Goal: Information Seeking & Learning: Find specific page/section

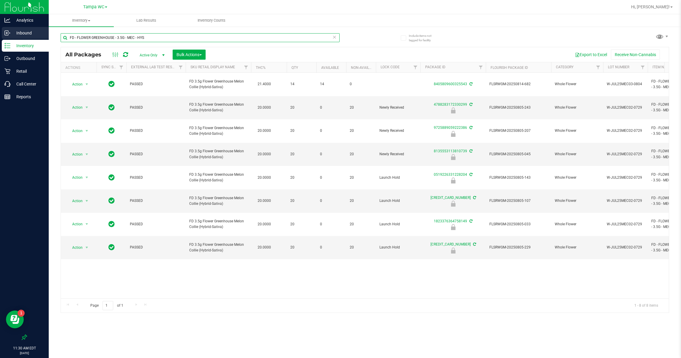
drag, startPoint x: 147, startPoint y: 38, endPoint x: 8, endPoint y: 39, distance: 139.3
click at [10, 39] on div "Analytics Inbound Inventory Outbound Retail Call Center Reports 11:30 AM EDT [D…" at bounding box center [340, 179] width 681 height 358
type input "7g"
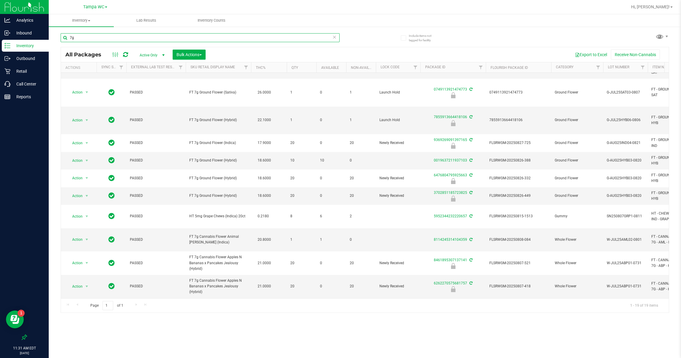
scroll to position [45, 0]
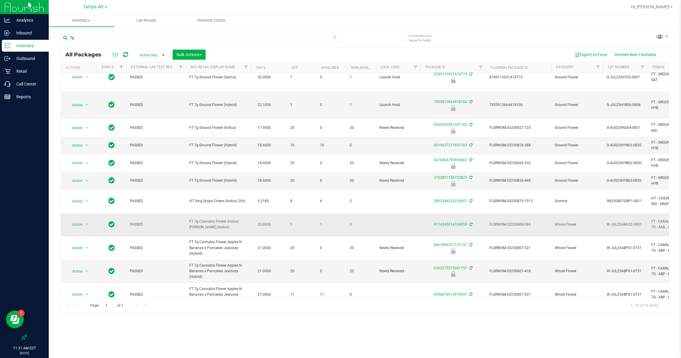
drag, startPoint x: 204, startPoint y: 225, endPoint x: 187, endPoint y: 222, distance: 17.2
click at [187, 222] on td "FT 7g Cannabis Flower Animal [PERSON_NAME] (Indica)" at bounding box center [218, 224] width 65 height 23
copy span "FT 7g Cannabis Flower Animal [PERSON_NAME] (Indica)"
click at [336, 37] on icon at bounding box center [334, 36] width 4 height 7
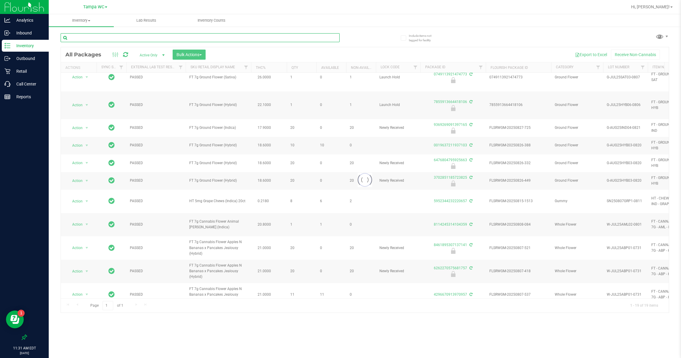
click at [303, 37] on input "text" at bounding box center [200, 37] width 279 height 9
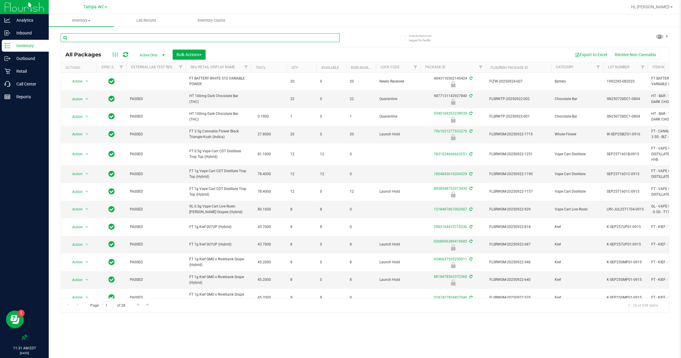
drag, startPoint x: 303, startPoint y: 37, endPoint x: 122, endPoint y: 35, distance: 180.9
paste input "FT 7g Cannabis Flower Animal [PERSON_NAME] (Indica)"
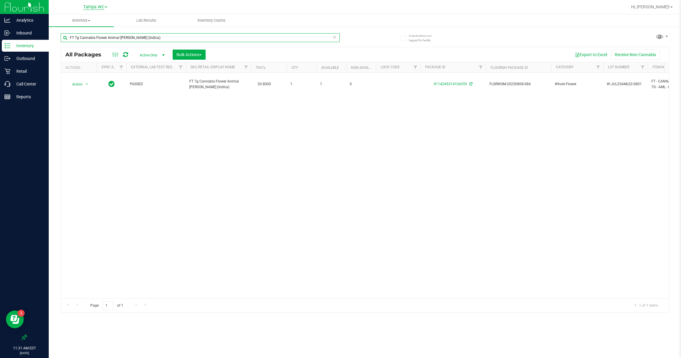
type input "FT 7g Cannabis Flower Animal [PERSON_NAME] (Indica)"
click at [102, 4] on span "Tampa WC" at bounding box center [93, 6] width 21 height 5
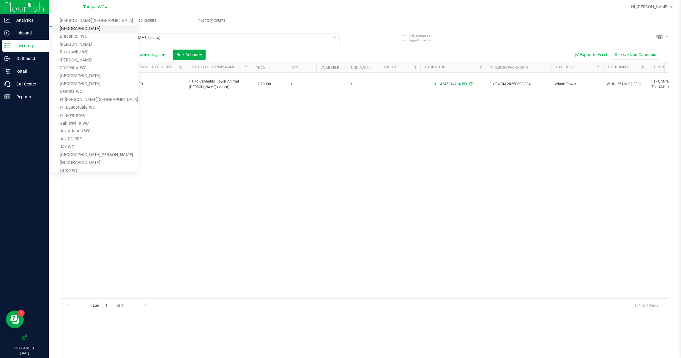
click at [90, 27] on link "[GEOGRAPHIC_DATA]" at bounding box center [95, 29] width 87 height 8
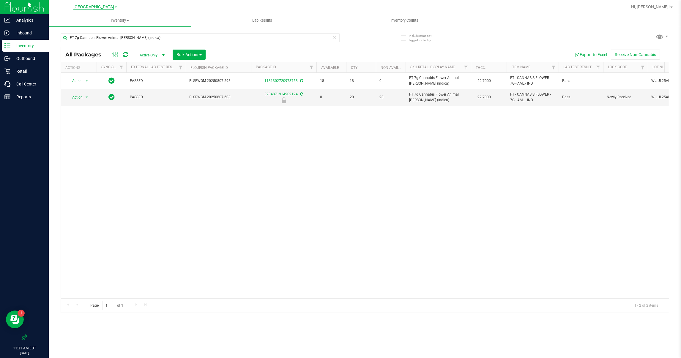
click at [110, 6] on span "[GEOGRAPHIC_DATA]" at bounding box center [93, 6] width 41 height 5
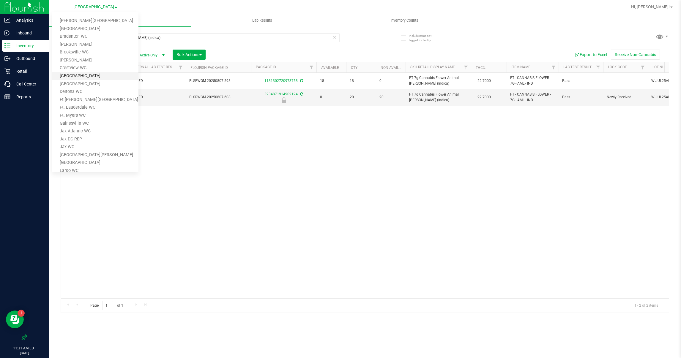
click at [80, 74] on link "[GEOGRAPHIC_DATA]" at bounding box center [95, 76] width 87 height 8
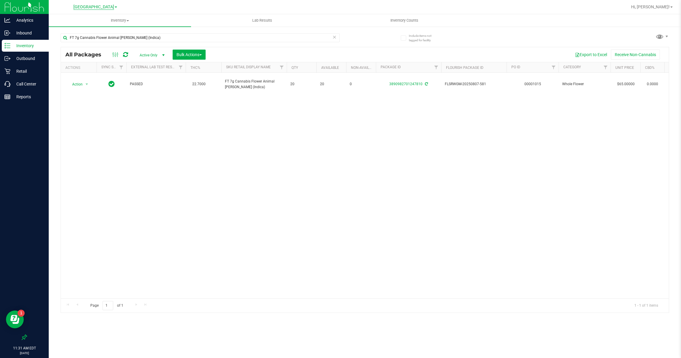
click at [106, 7] on span "[GEOGRAPHIC_DATA]" at bounding box center [93, 6] width 41 height 5
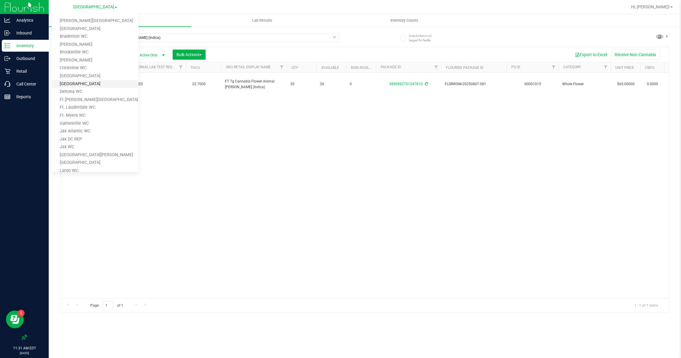
click at [76, 81] on link "[GEOGRAPHIC_DATA]" at bounding box center [95, 84] width 87 height 8
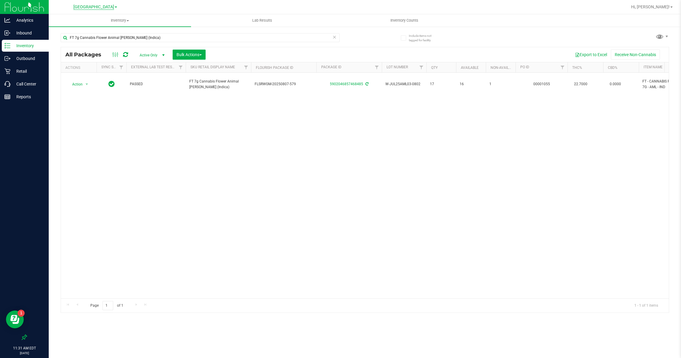
click at [103, 7] on span "[GEOGRAPHIC_DATA]" at bounding box center [93, 6] width 41 height 5
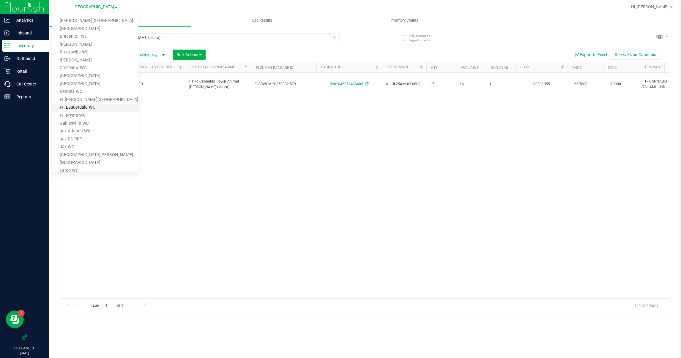
click at [83, 105] on link "Ft. Lauderdale WC" at bounding box center [95, 108] width 87 height 8
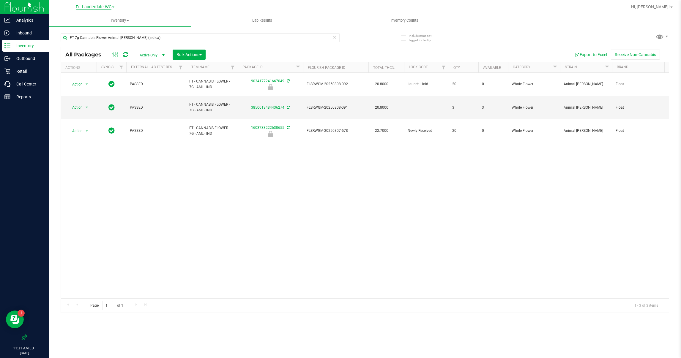
click at [100, 5] on span "Ft. Lauderdale WC" at bounding box center [94, 6] width 36 height 5
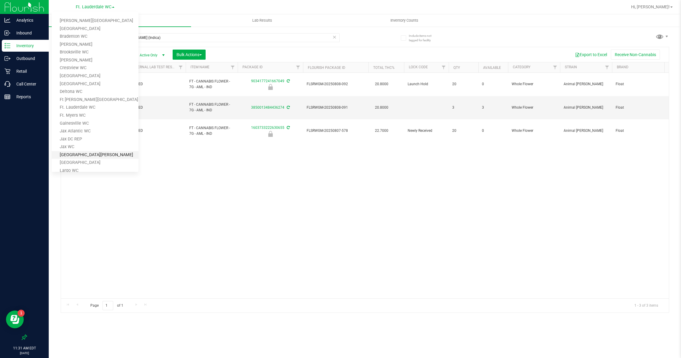
click at [72, 152] on link "[GEOGRAPHIC_DATA][PERSON_NAME]" at bounding box center [95, 155] width 87 height 8
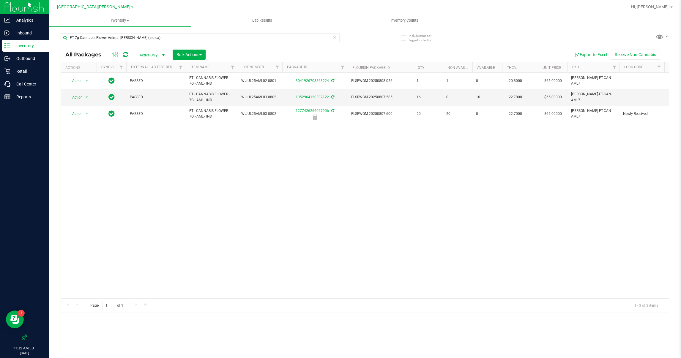
click at [172, 157] on div "Action Action Adjust qty Create package Edit attributes Global inventory Lock p…" at bounding box center [365, 186] width 608 height 226
click at [97, 7] on span "[GEOGRAPHIC_DATA][PERSON_NAME]" at bounding box center [93, 6] width 73 height 5
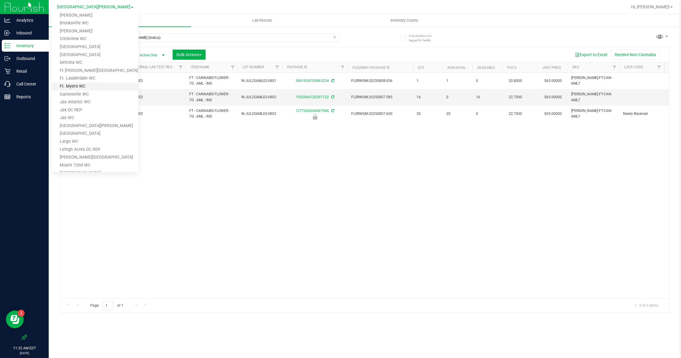
scroll to position [45, 0]
click at [83, 147] on link "Miami 72nd WC" at bounding box center [95, 150] width 87 height 8
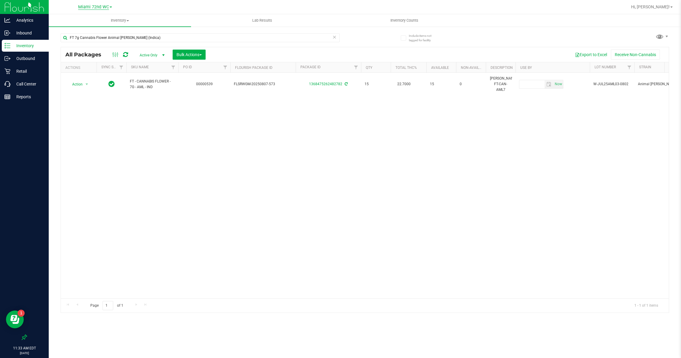
click at [100, 9] on span "Miami 72nd WC" at bounding box center [93, 6] width 31 height 5
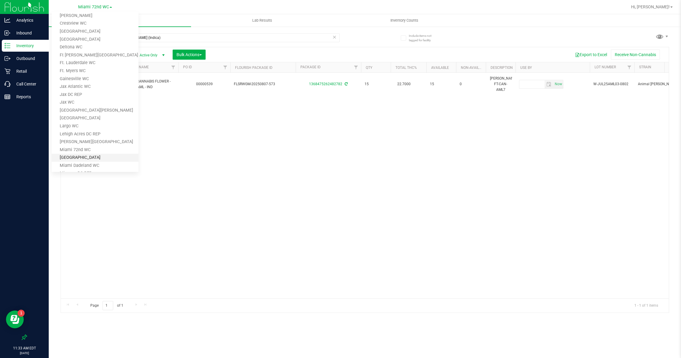
click at [84, 155] on link "[GEOGRAPHIC_DATA]" at bounding box center [95, 158] width 87 height 8
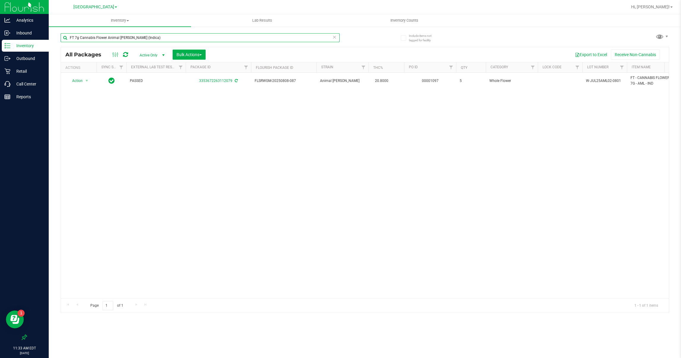
drag, startPoint x: 146, startPoint y: 38, endPoint x: 107, endPoint y: 39, distance: 38.9
click at [107, 39] on input "FT 7g Cannabis Flower Animal [PERSON_NAME] (Indica)" at bounding box center [200, 37] width 279 height 9
type input "FT 7g Cannabis Flower"
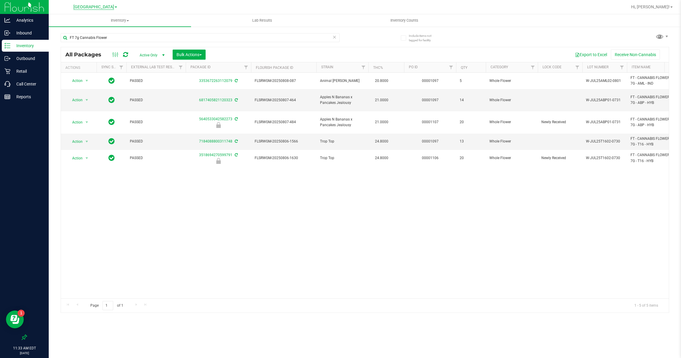
click at [100, 7] on span "[GEOGRAPHIC_DATA]" at bounding box center [93, 6] width 41 height 5
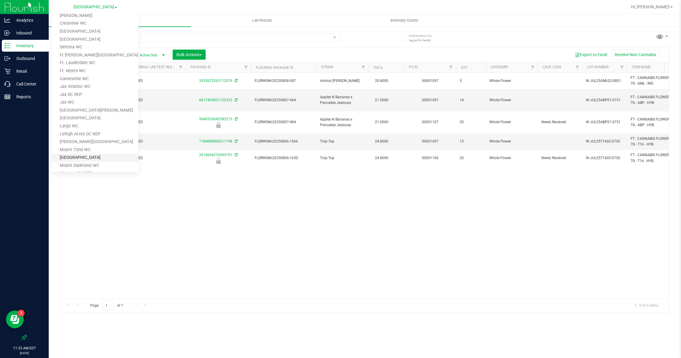
click at [85, 158] on link "[GEOGRAPHIC_DATA]" at bounding box center [95, 158] width 87 height 8
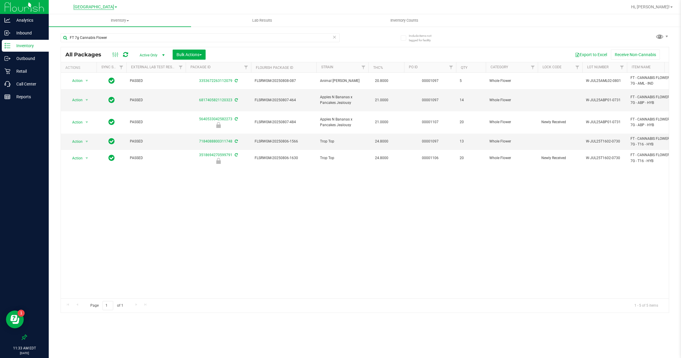
click at [108, 6] on span "[GEOGRAPHIC_DATA]" at bounding box center [93, 6] width 41 height 5
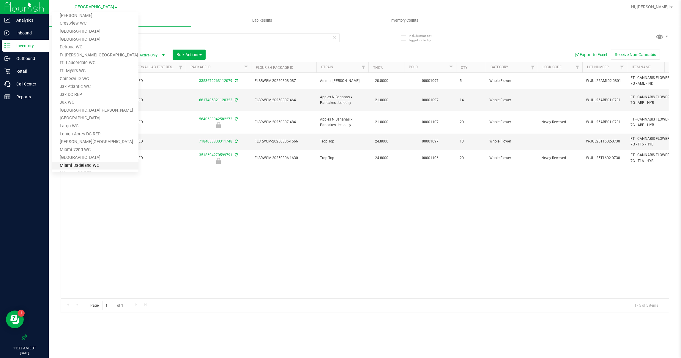
click at [85, 163] on link "Miami Dadeland WC" at bounding box center [95, 166] width 87 height 8
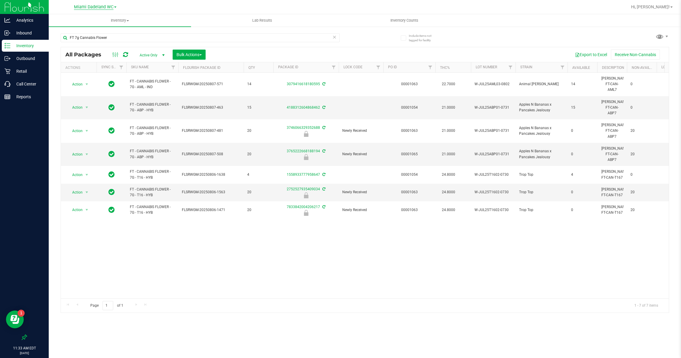
click at [108, 7] on span "Miami Dadeland WC" at bounding box center [94, 6] width 40 height 5
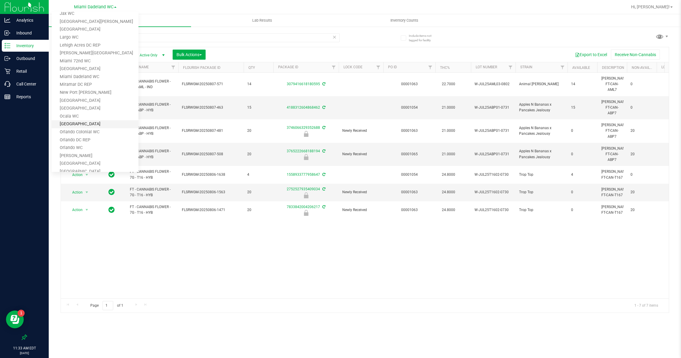
scroll to position [178, 0]
click at [86, 156] on link "[GEOGRAPHIC_DATA]" at bounding box center [95, 158] width 87 height 8
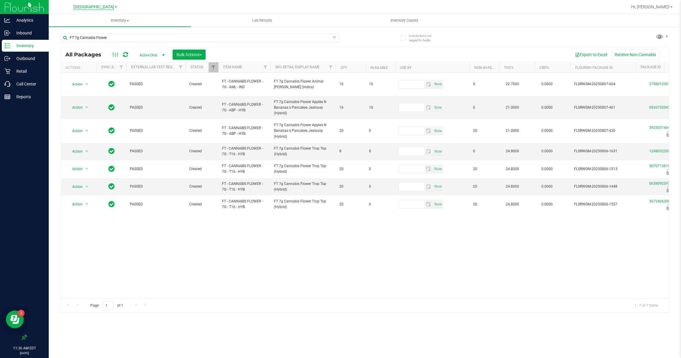
click at [100, 6] on span "[GEOGRAPHIC_DATA]" at bounding box center [93, 6] width 41 height 5
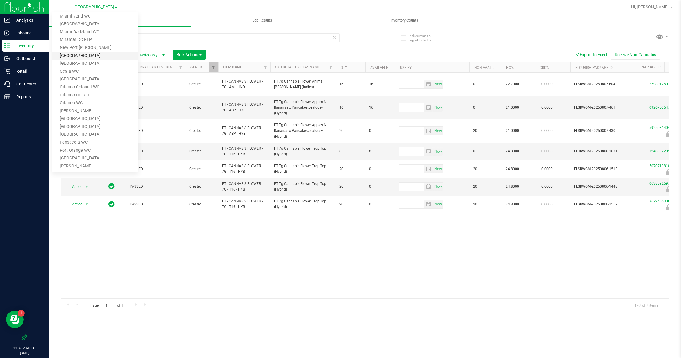
click at [89, 56] on link "[GEOGRAPHIC_DATA]" at bounding box center [95, 56] width 87 height 8
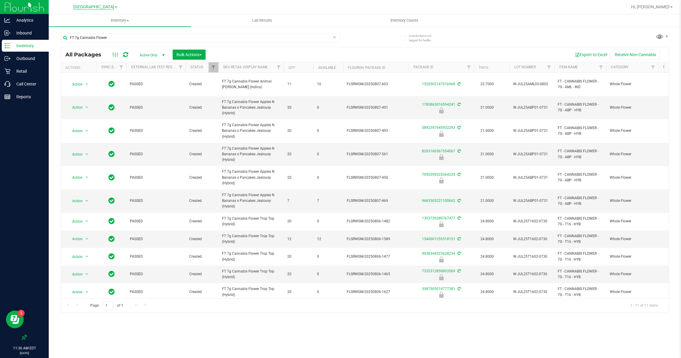
click at [110, 7] on span "[GEOGRAPHIC_DATA]" at bounding box center [93, 6] width 41 height 5
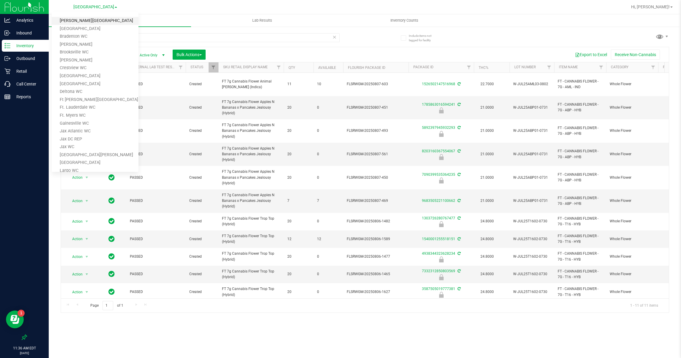
click at [88, 19] on link "[PERSON_NAME][GEOGRAPHIC_DATA]" at bounding box center [95, 21] width 87 height 8
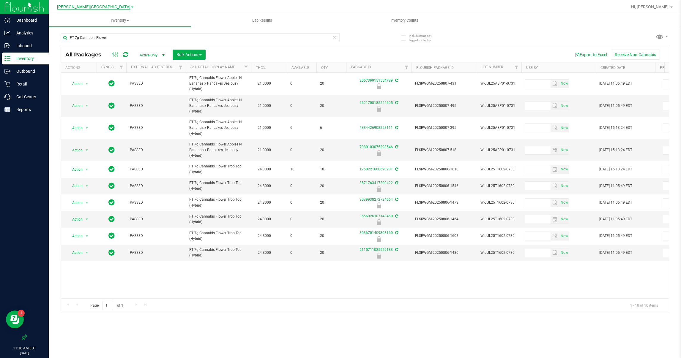
click at [92, 5] on span "[PERSON_NAME][GEOGRAPHIC_DATA]" at bounding box center [93, 6] width 73 height 5
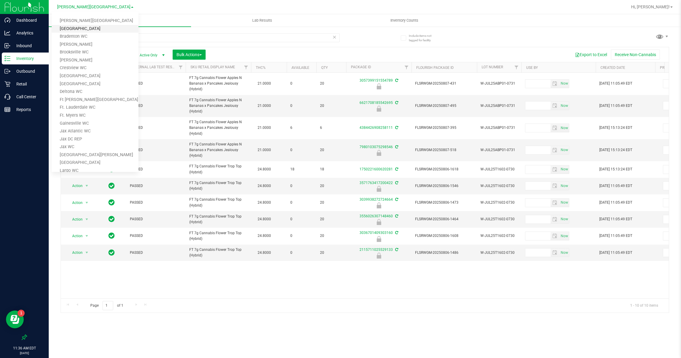
click at [78, 29] on link "[GEOGRAPHIC_DATA]" at bounding box center [95, 29] width 87 height 8
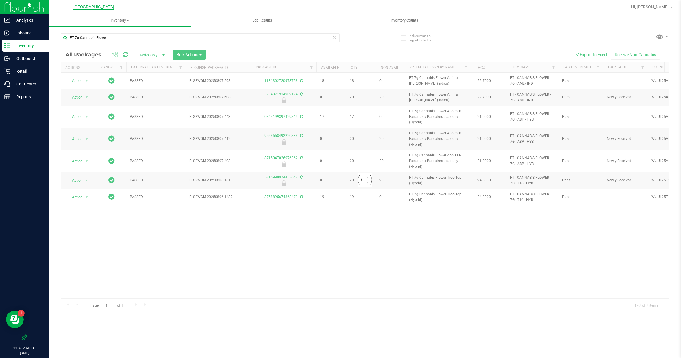
click at [98, 7] on span "[GEOGRAPHIC_DATA]" at bounding box center [93, 6] width 41 height 5
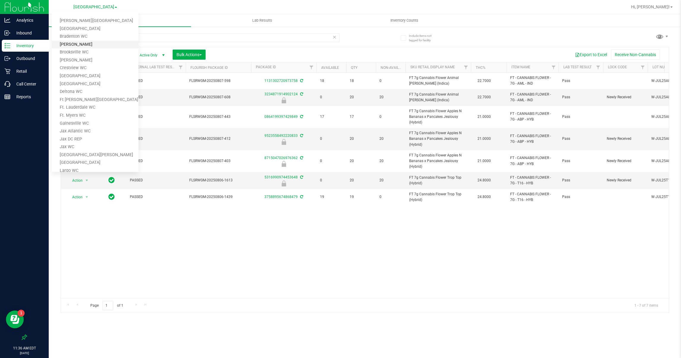
click at [76, 44] on link "[PERSON_NAME]" at bounding box center [95, 45] width 87 height 8
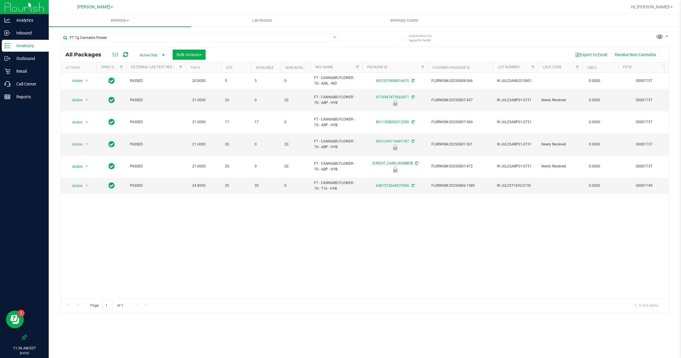
click at [96, 6] on span "[PERSON_NAME]" at bounding box center [93, 6] width 33 height 5
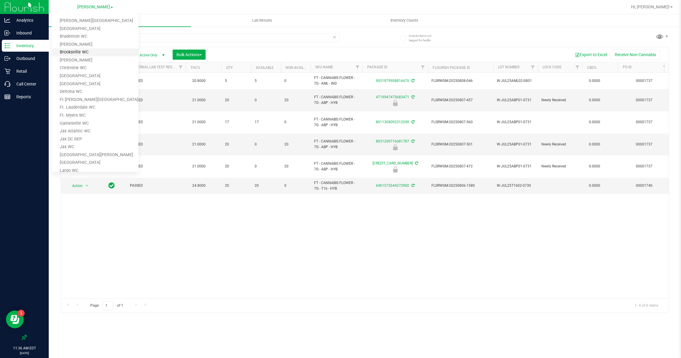
click at [80, 50] on link "Brooksville WC" at bounding box center [95, 52] width 87 height 8
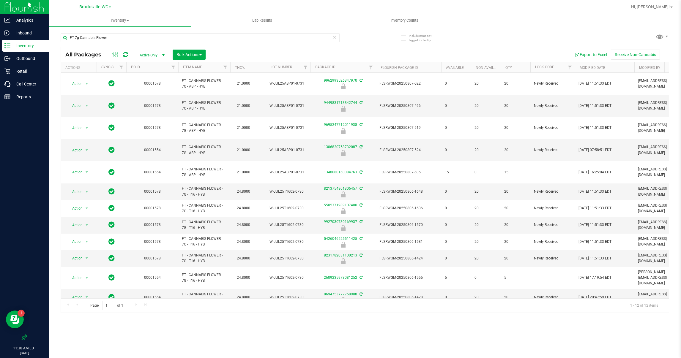
click at [104, 3] on div "[GEOGRAPHIC_DATA] WC [PERSON_NAME][GEOGRAPHIC_DATA] [PERSON_NAME][GEOGRAPHIC_DA…" at bounding box center [95, 6] width 32 height 7
click at [101, 5] on span "Brooksville WC" at bounding box center [93, 6] width 29 height 5
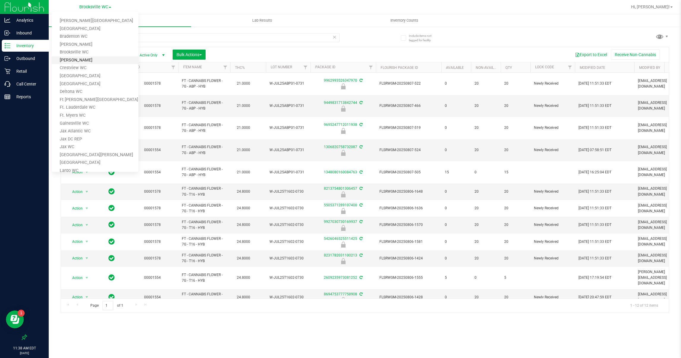
click at [75, 60] on link "[PERSON_NAME]" at bounding box center [95, 60] width 87 height 8
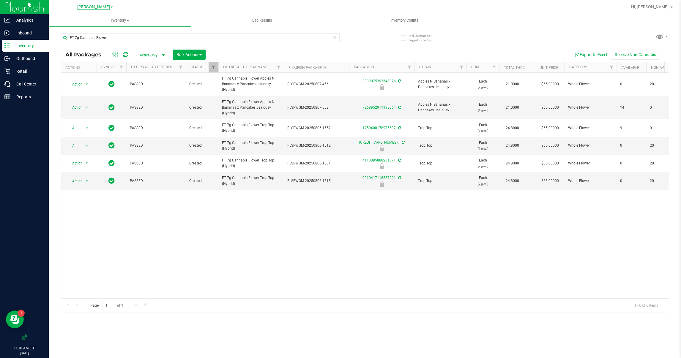
click at [99, 6] on span "[PERSON_NAME]" at bounding box center [93, 6] width 33 height 5
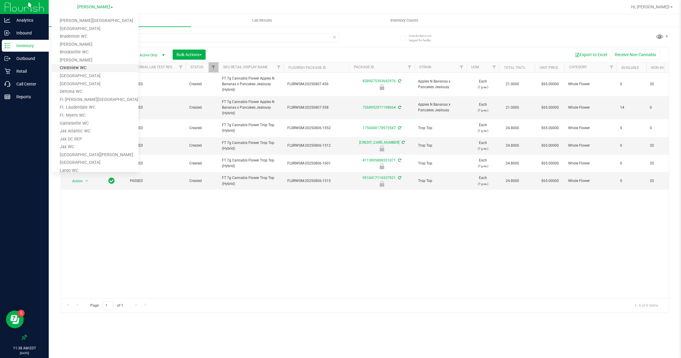
click at [76, 68] on link "Crestview WC" at bounding box center [95, 68] width 87 height 8
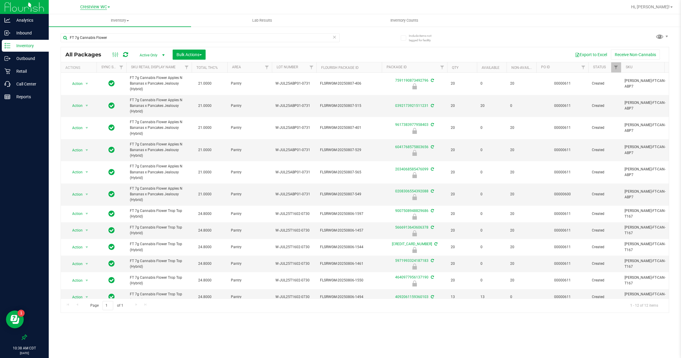
click at [97, 7] on span "Crestview WC" at bounding box center [93, 6] width 27 height 5
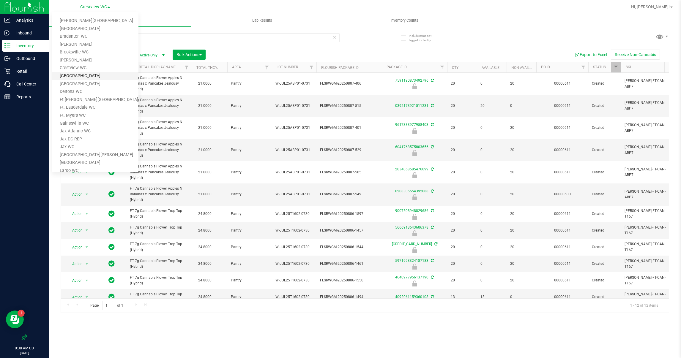
click at [74, 75] on link "[GEOGRAPHIC_DATA]" at bounding box center [95, 76] width 87 height 8
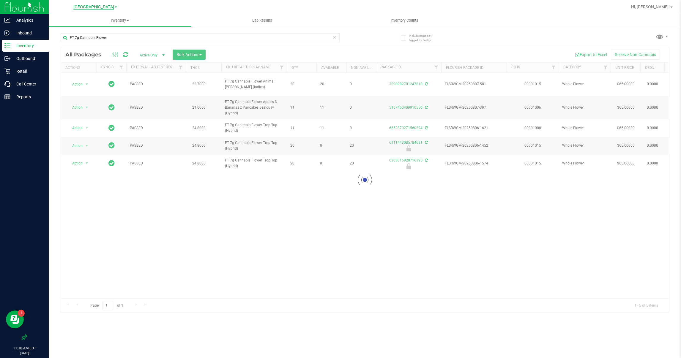
click at [87, 8] on span "[GEOGRAPHIC_DATA]" at bounding box center [93, 6] width 41 height 5
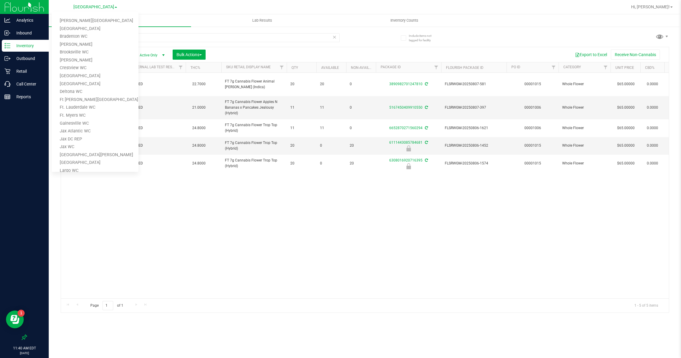
click at [209, 228] on div "Action Action Adjust qty Create package Edit attributes Global inventory Lock p…" at bounding box center [365, 186] width 608 height 226
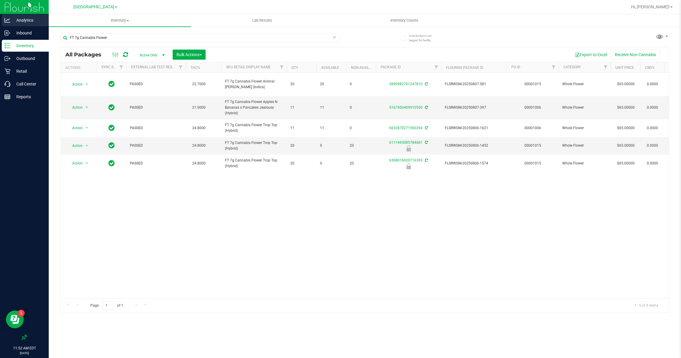
click at [27, 21] on p "Analytics" at bounding box center [28, 20] width 36 height 7
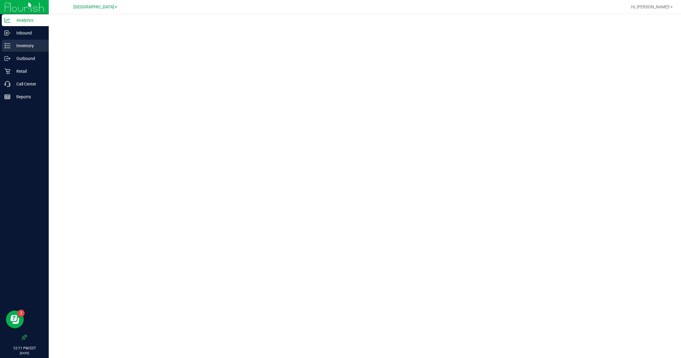
click at [25, 42] on p "Inventory" at bounding box center [28, 45] width 36 height 7
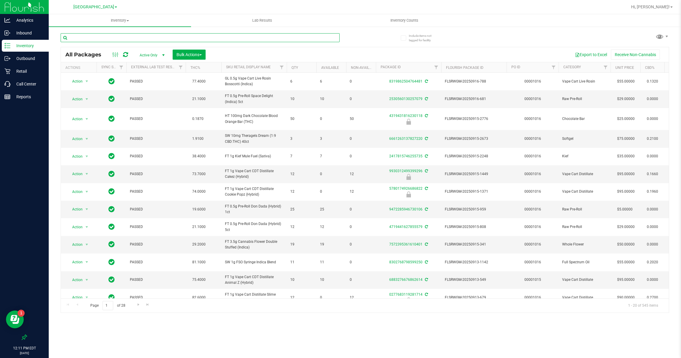
click at [102, 38] on input "text" at bounding box center [200, 37] width 279 height 9
type input "7g"
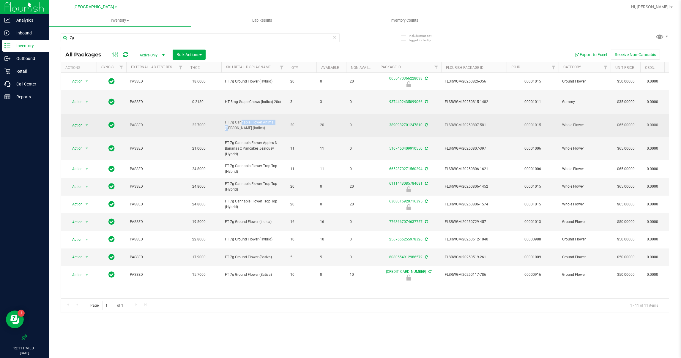
drag, startPoint x: 261, startPoint y: 121, endPoint x: 223, endPoint y: 120, distance: 38.1
click at [223, 120] on td "FT 7g Cannabis Flower Animal [PERSON_NAME] (Indica)" at bounding box center [253, 125] width 65 height 23
copy span "FT 7g Cannabis Flower"
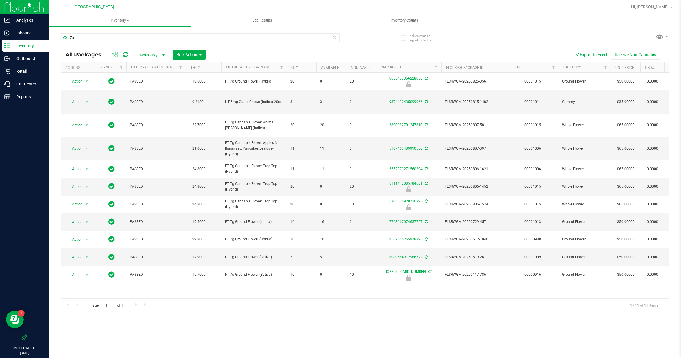
click at [333, 37] on icon at bounding box center [334, 36] width 4 height 7
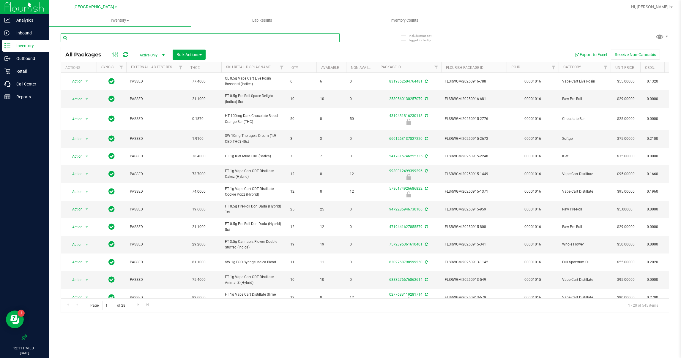
paste input "FT 7g Cannabis Flower"
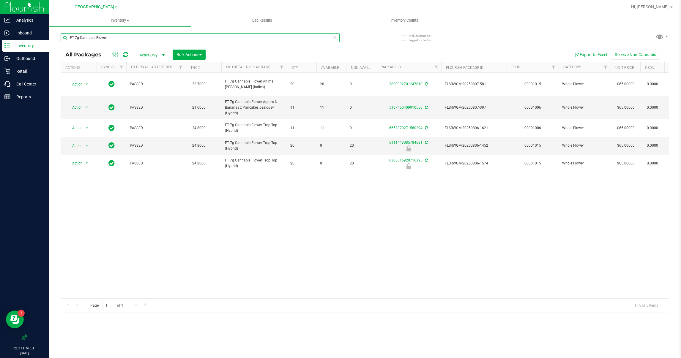
type input "FT 7g Cannabis Flower"
click at [113, 6] on link "[GEOGRAPHIC_DATA]" at bounding box center [95, 7] width 44 height 6
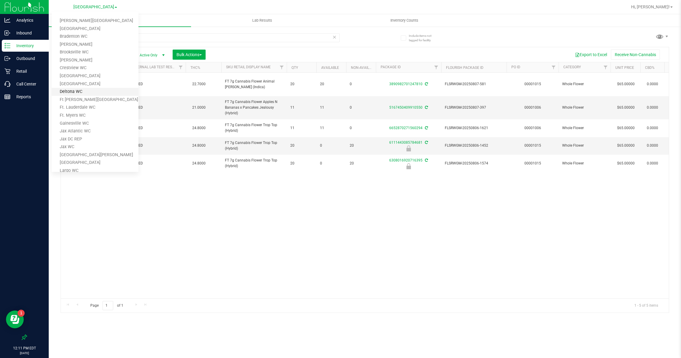
click at [82, 90] on link "Deltona WC" at bounding box center [95, 92] width 87 height 8
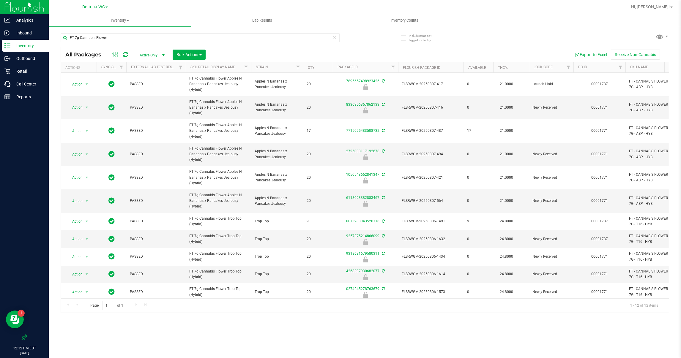
click at [106, 8] on link "Deltona WC" at bounding box center [95, 7] width 26 height 6
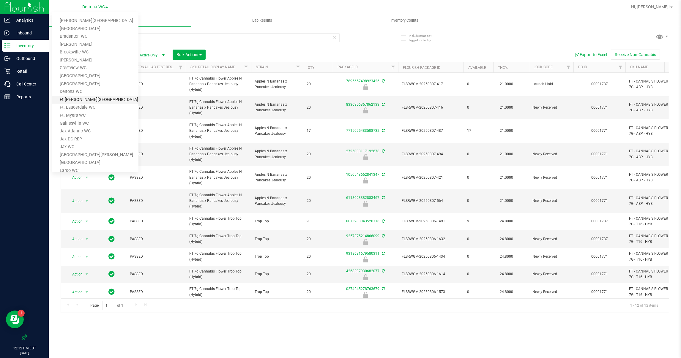
click at [87, 101] on link "Ft [PERSON_NAME][GEOGRAPHIC_DATA]" at bounding box center [95, 100] width 87 height 8
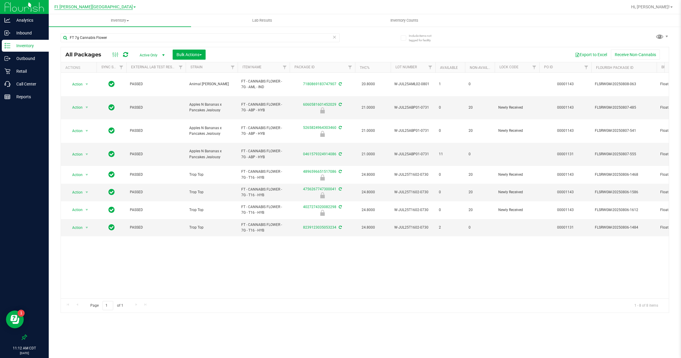
click at [98, 8] on span "Ft [PERSON_NAME][GEOGRAPHIC_DATA]" at bounding box center [93, 6] width 78 height 5
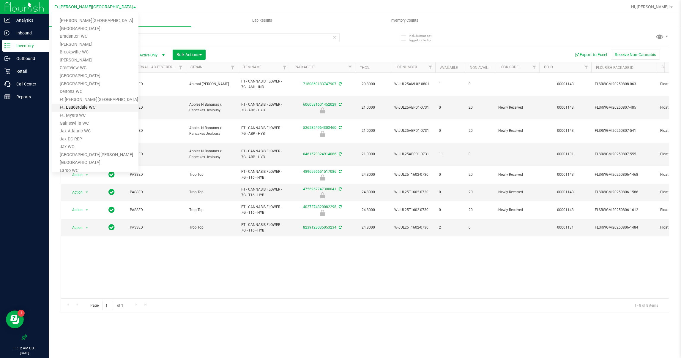
click at [80, 107] on link "Ft. Lauderdale WC" at bounding box center [95, 108] width 87 height 8
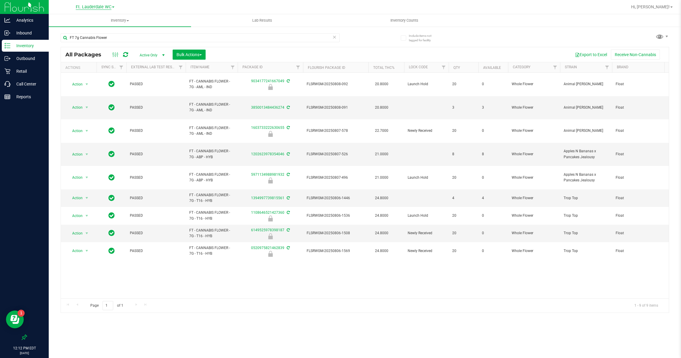
click at [93, 8] on span "Ft. Lauderdale WC" at bounding box center [94, 6] width 36 height 5
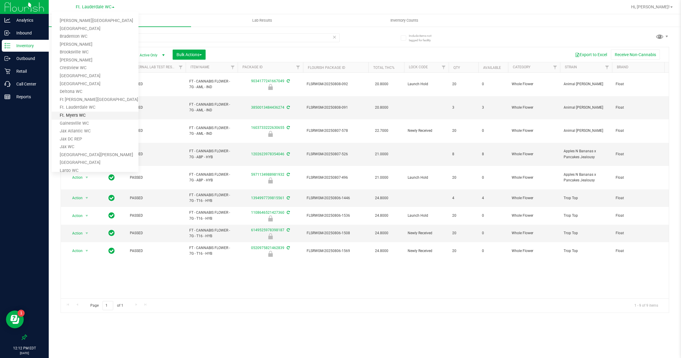
click at [76, 114] on link "Ft. Myers WC" at bounding box center [95, 116] width 87 height 8
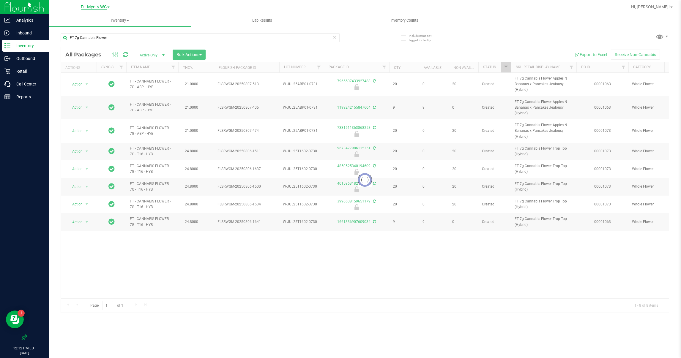
click at [91, 6] on span "Ft. Myers WC" at bounding box center [94, 6] width 26 height 5
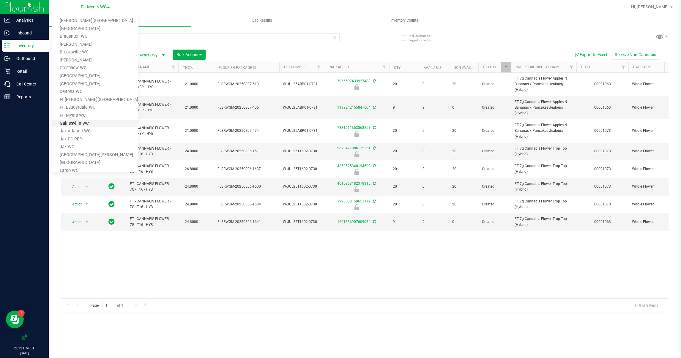
click at [72, 121] on link "Gainesville WC" at bounding box center [95, 124] width 87 height 8
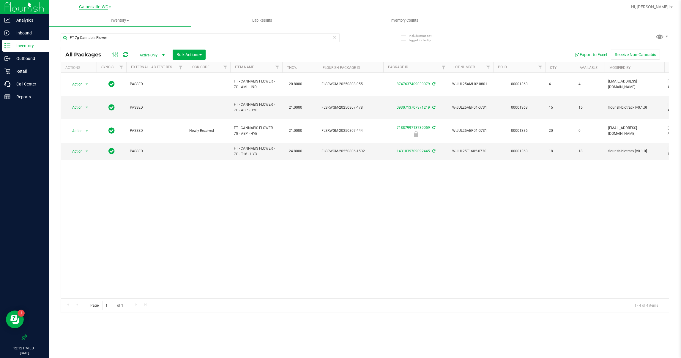
click at [97, 7] on span "Gainesville WC" at bounding box center [93, 6] width 29 height 5
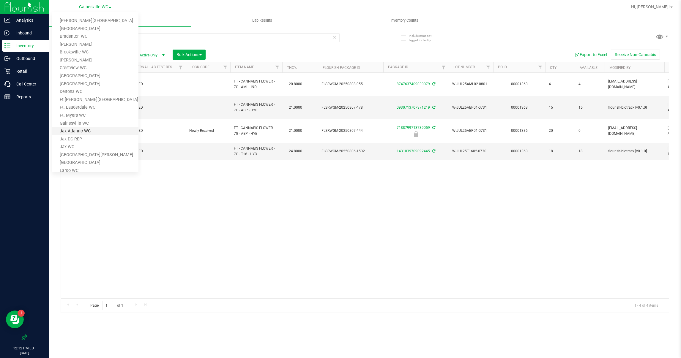
click at [74, 130] on link "Jax Atlantic WC" at bounding box center [95, 131] width 87 height 8
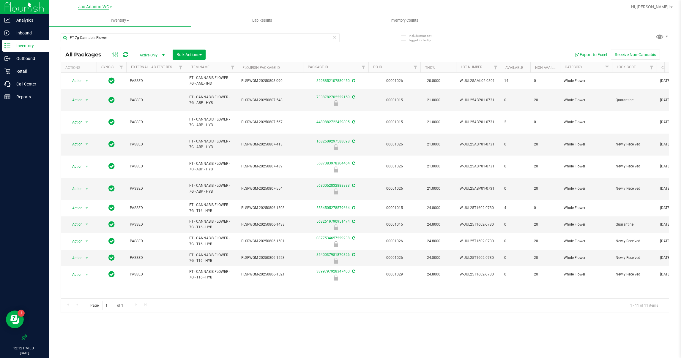
click at [98, 7] on span "Jax Atlantic WC" at bounding box center [93, 6] width 31 height 5
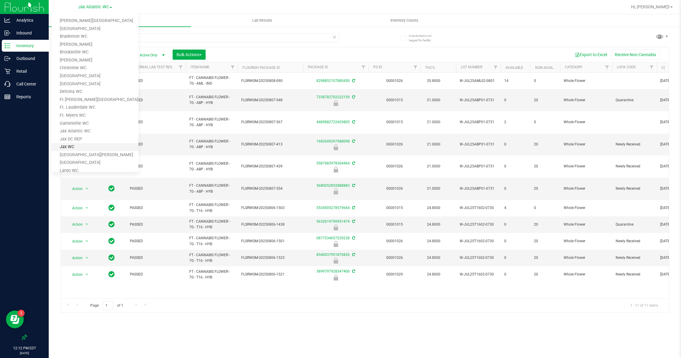
click at [68, 146] on link "Jax WC" at bounding box center [95, 147] width 87 height 8
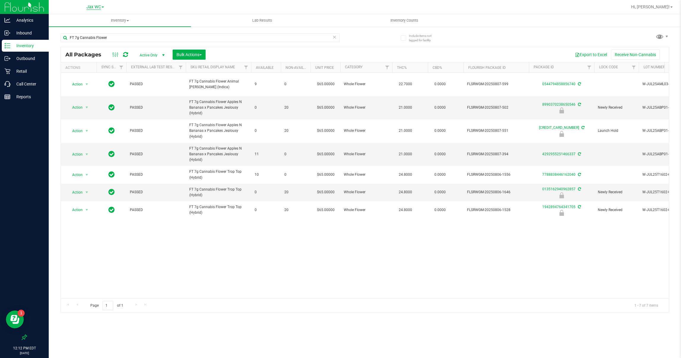
click at [94, 5] on span "Jax WC" at bounding box center [93, 6] width 15 height 5
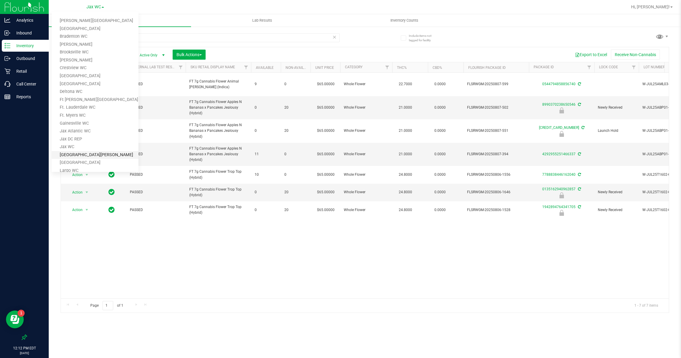
click at [69, 152] on link "[GEOGRAPHIC_DATA][PERSON_NAME]" at bounding box center [95, 155] width 87 height 8
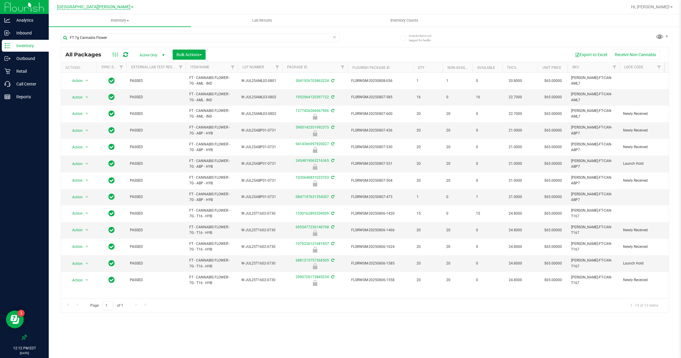
click at [98, 7] on span "[GEOGRAPHIC_DATA][PERSON_NAME]" at bounding box center [93, 6] width 73 height 5
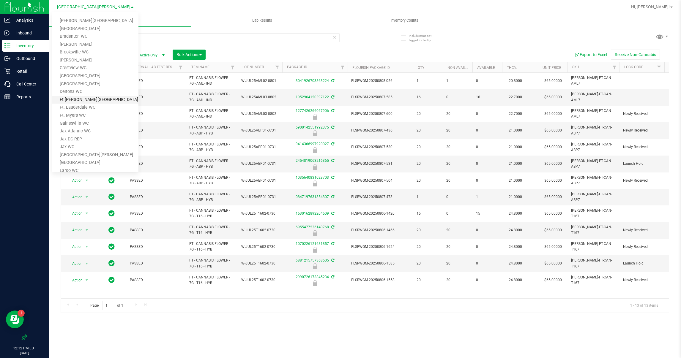
scroll to position [45, 0]
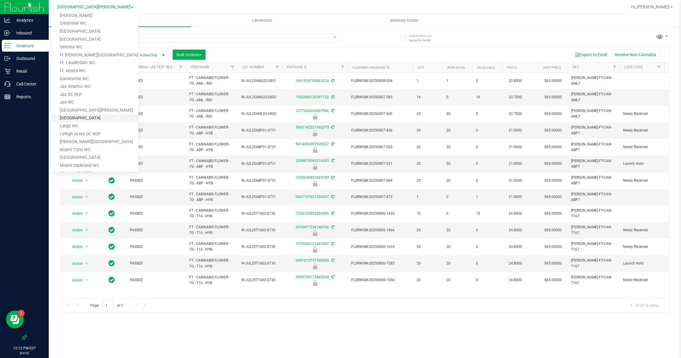
click at [71, 117] on link "[GEOGRAPHIC_DATA]" at bounding box center [95, 118] width 87 height 8
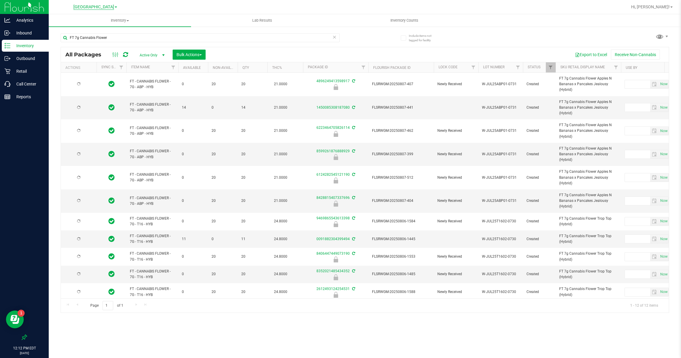
click at [89, 5] on span "[GEOGRAPHIC_DATA]" at bounding box center [93, 6] width 41 height 5
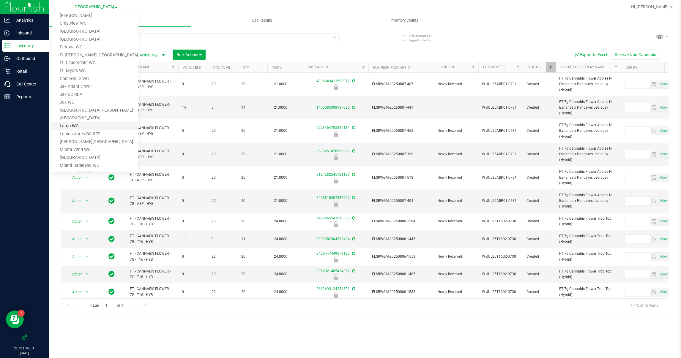
click at [70, 126] on link "Largo WC" at bounding box center [95, 126] width 87 height 8
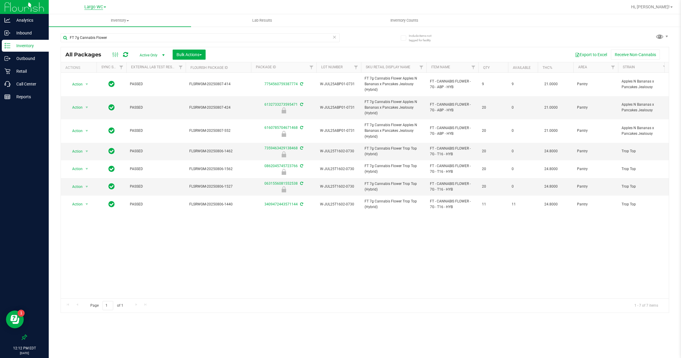
click at [97, 8] on span "Largo WC" at bounding box center [93, 6] width 19 height 5
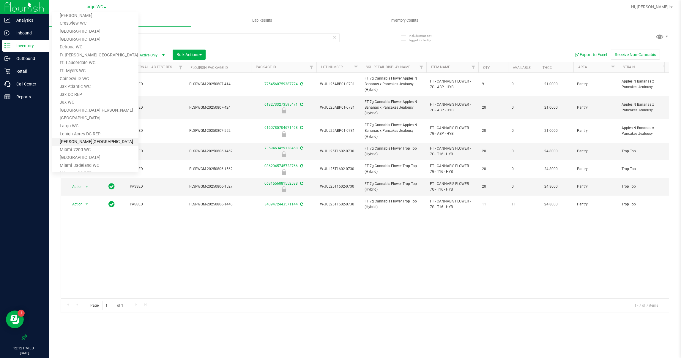
click at [73, 140] on link "[PERSON_NAME][GEOGRAPHIC_DATA]" at bounding box center [95, 142] width 87 height 8
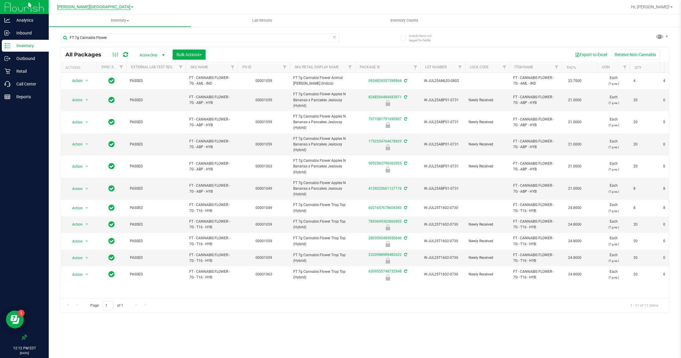
click at [94, 5] on span "[PERSON_NAME][GEOGRAPHIC_DATA]" at bounding box center [93, 6] width 73 height 5
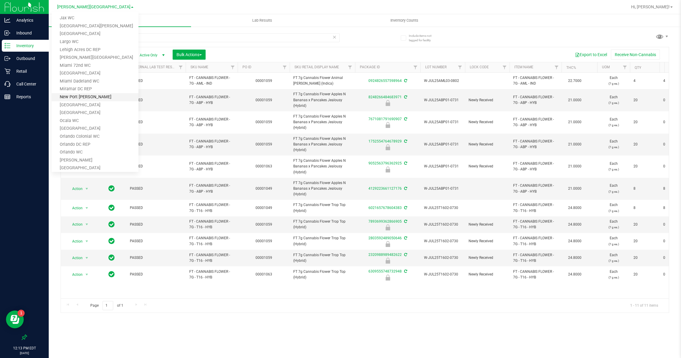
scroll to position [133, 0]
click at [64, 101] on link "[GEOGRAPHIC_DATA]" at bounding box center [95, 101] width 87 height 8
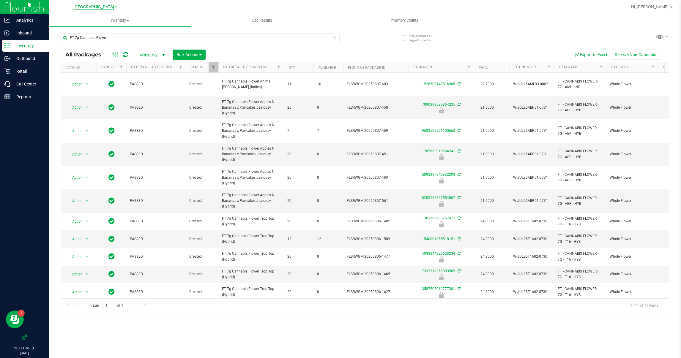
click at [100, 8] on span "[GEOGRAPHIC_DATA]" at bounding box center [93, 6] width 41 height 5
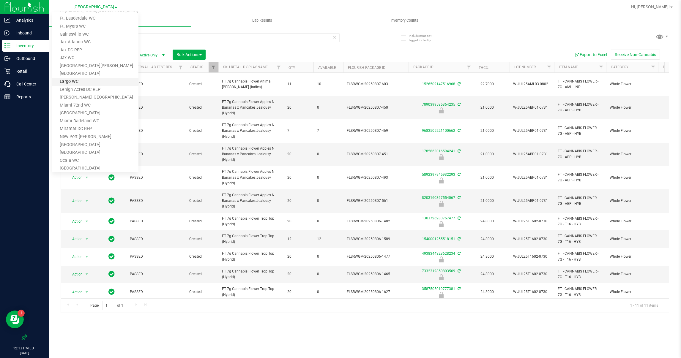
scroll to position [133, 0]
click at [74, 106] on link "[GEOGRAPHIC_DATA]" at bounding box center [95, 109] width 87 height 8
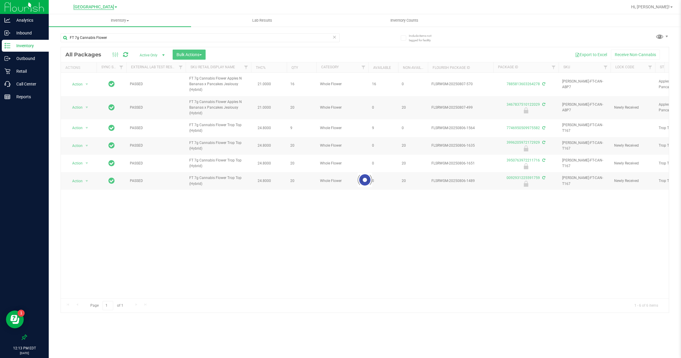
click at [87, 7] on span "[GEOGRAPHIC_DATA]" at bounding box center [93, 6] width 41 height 5
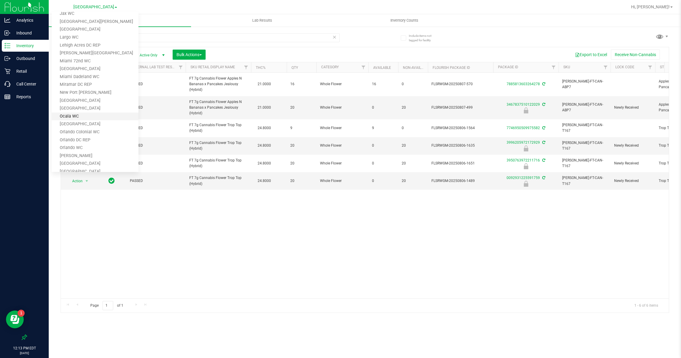
click at [69, 114] on link "Ocala WC" at bounding box center [95, 117] width 87 height 8
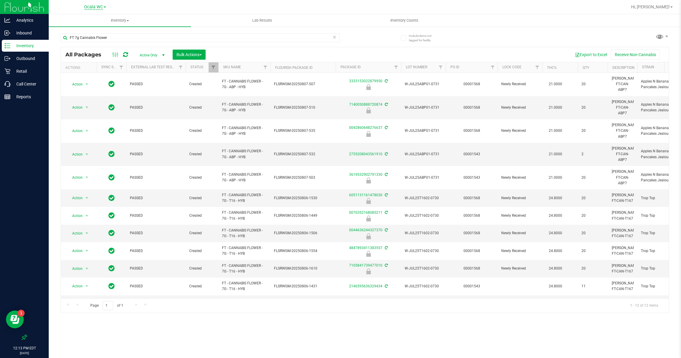
click at [92, 4] on span "Ocala WC" at bounding box center [93, 6] width 19 height 5
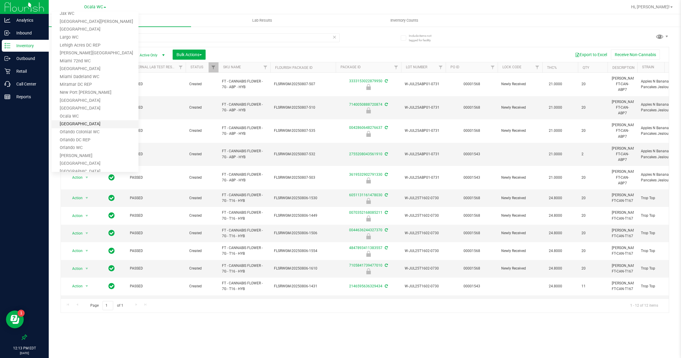
click at [72, 121] on link "[GEOGRAPHIC_DATA]" at bounding box center [95, 124] width 87 height 8
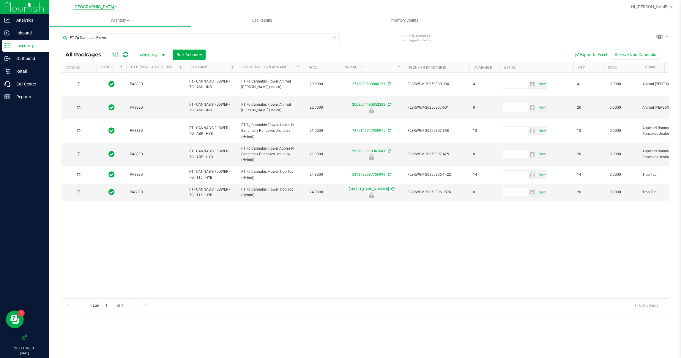
click at [94, 6] on span "[GEOGRAPHIC_DATA]" at bounding box center [93, 6] width 41 height 5
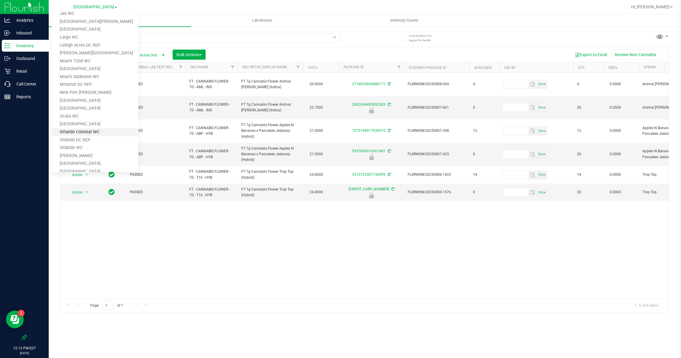
drag, startPoint x: 94, startPoint y: 6, endPoint x: 72, endPoint y: 131, distance: 126.7
click at [72, 131] on link "Orlando Colonial WC" at bounding box center [95, 132] width 87 height 8
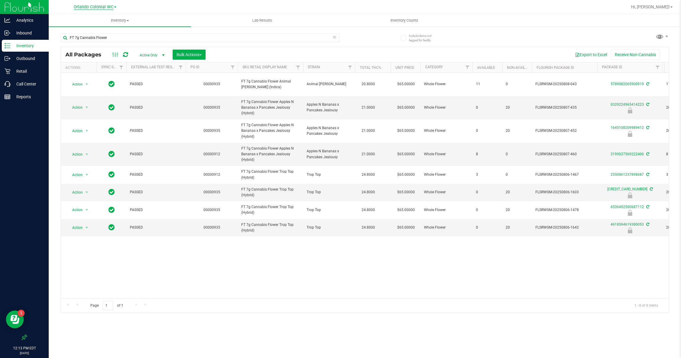
click at [100, 6] on span "Orlando Colonial WC" at bounding box center [94, 6] width 40 height 5
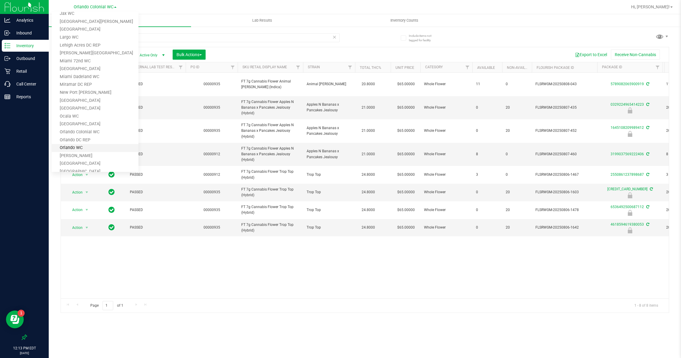
click at [69, 144] on link "Orlando WC" at bounding box center [95, 148] width 87 height 8
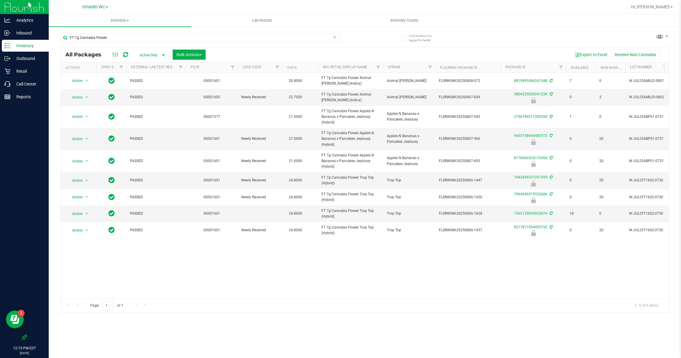
click at [334, 38] on icon at bounding box center [334, 36] width 4 height 7
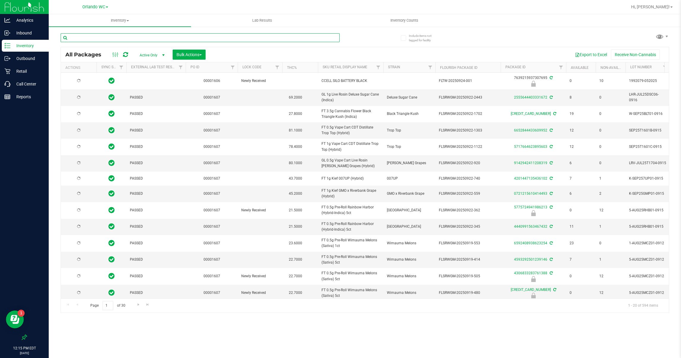
click at [146, 37] on input "text" at bounding box center [200, 37] width 279 height 9
type input "little buds"
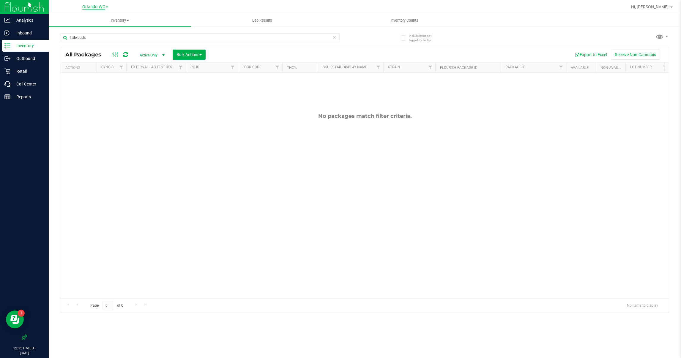
click at [102, 6] on span "Orlando WC" at bounding box center [93, 6] width 23 height 5
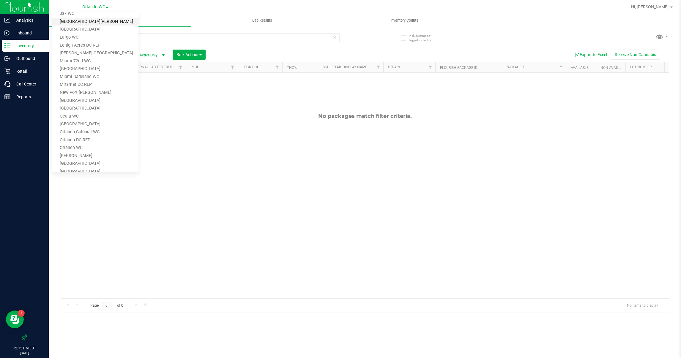
click at [77, 20] on link "[GEOGRAPHIC_DATA][PERSON_NAME]" at bounding box center [95, 22] width 87 height 8
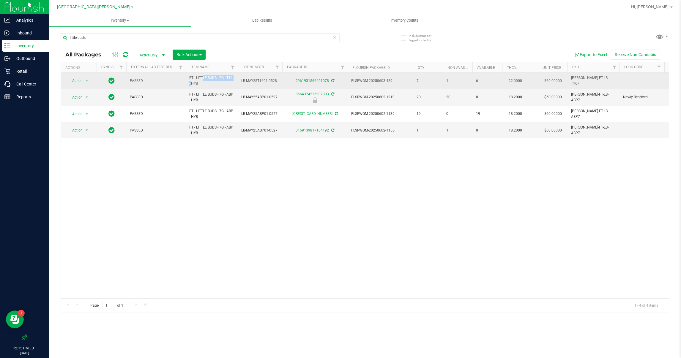
drag, startPoint x: 224, startPoint y: 78, endPoint x: 187, endPoint y: 79, distance: 36.8
click at [187, 79] on td "FT - LITTLE BUDS - 7G - T16 - HYB" at bounding box center [212, 81] width 52 height 16
copy span "FT - LITTLE BUDS - 7G"
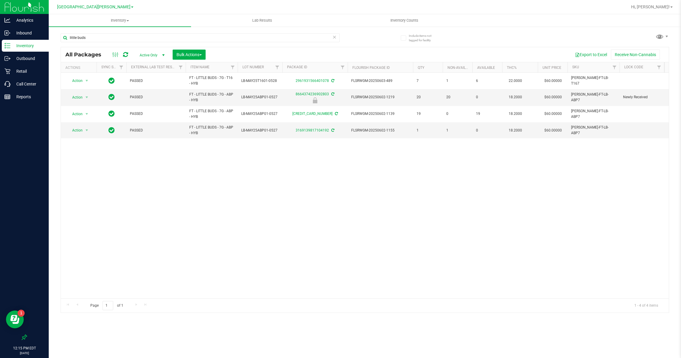
click at [334, 37] on icon at bounding box center [334, 36] width 4 height 7
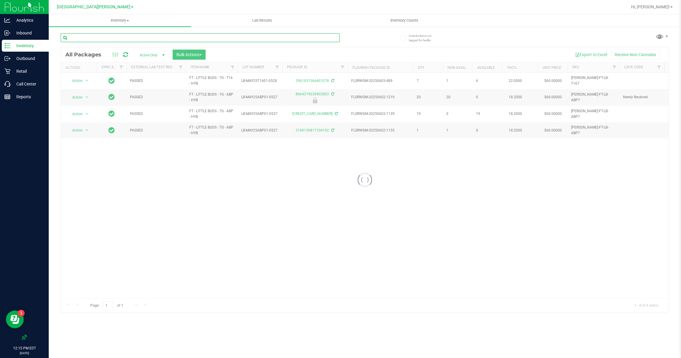
click at [126, 40] on input "text" at bounding box center [200, 37] width 279 height 9
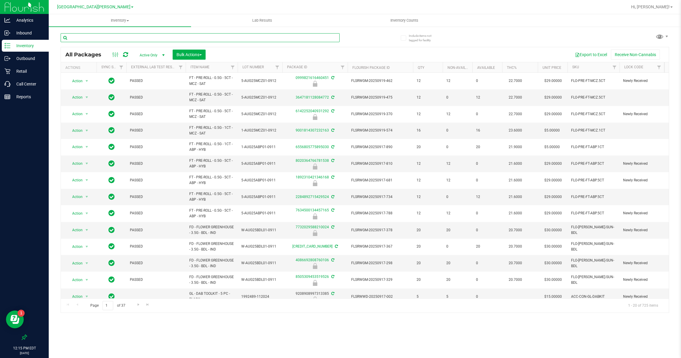
paste input "FT - LITTLE BUDS - 7G"
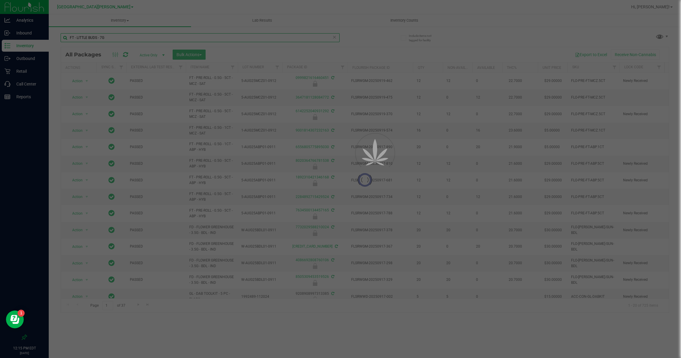
type input "FT - LITTLE BUDS - 7G"
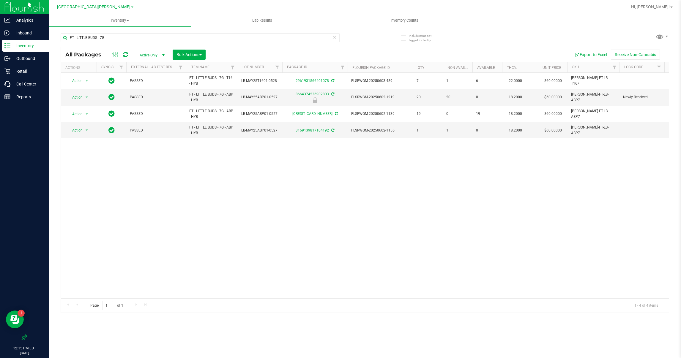
click at [108, 6] on link "[GEOGRAPHIC_DATA][PERSON_NAME]" at bounding box center [95, 7] width 76 height 6
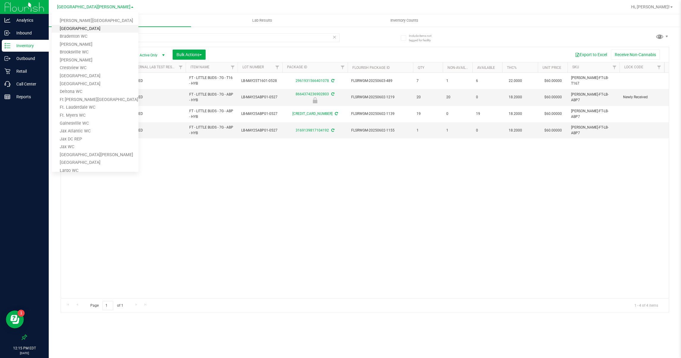
click at [76, 26] on link "[GEOGRAPHIC_DATA]" at bounding box center [95, 29] width 87 height 8
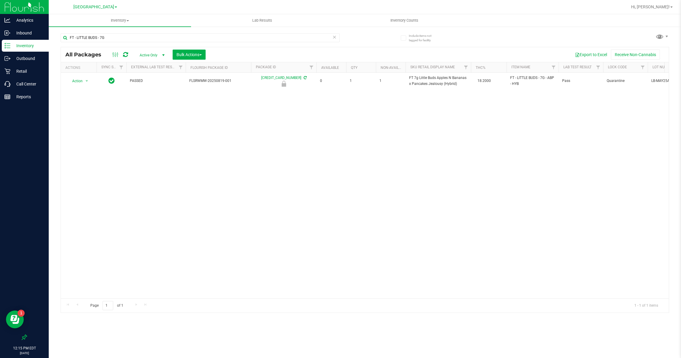
click at [114, 6] on link "[GEOGRAPHIC_DATA]" at bounding box center [95, 7] width 44 height 6
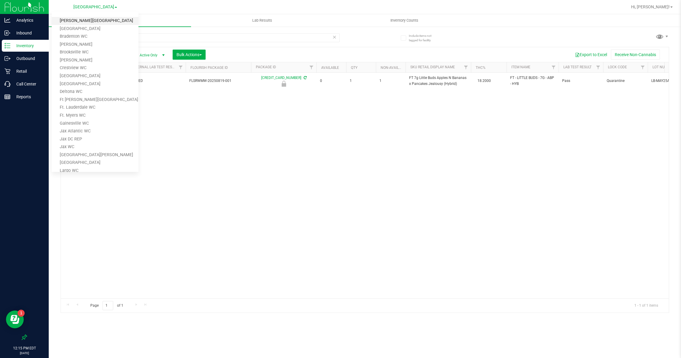
click at [88, 20] on link "[PERSON_NAME][GEOGRAPHIC_DATA]" at bounding box center [95, 21] width 87 height 8
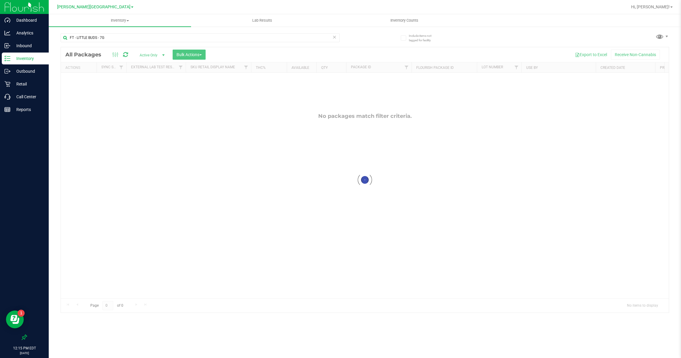
click at [112, 6] on link "[PERSON_NAME][GEOGRAPHIC_DATA]" at bounding box center [95, 7] width 76 height 6
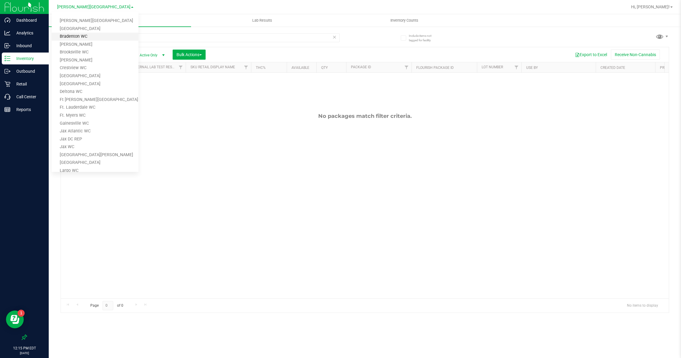
click at [69, 37] on link "Bradenton WC" at bounding box center [95, 37] width 87 height 8
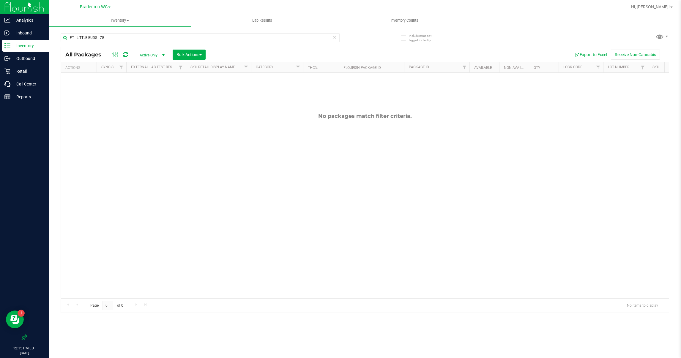
click at [108, 8] on span at bounding box center [109, 7] width 2 height 1
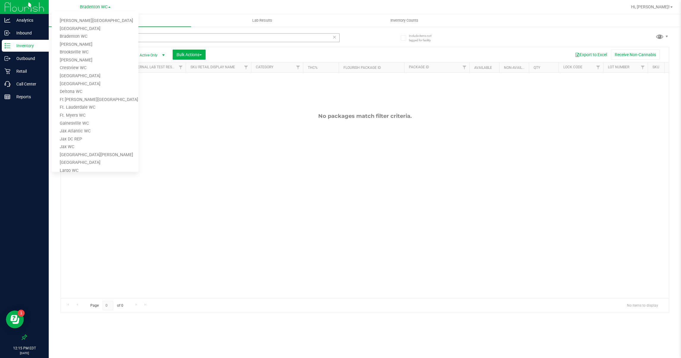
click at [72, 37] on link "Bradenton WC" at bounding box center [95, 37] width 87 height 8
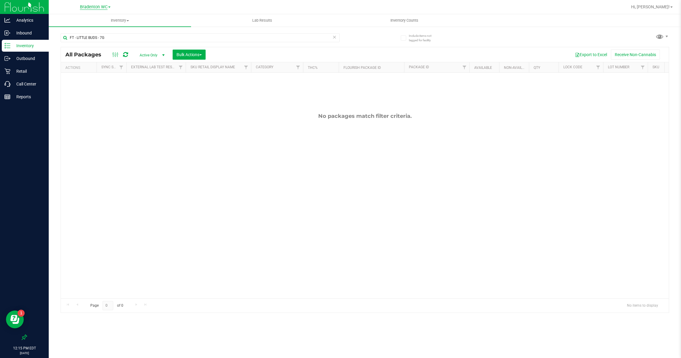
click at [104, 7] on span "Bradenton WC" at bounding box center [94, 6] width 28 height 5
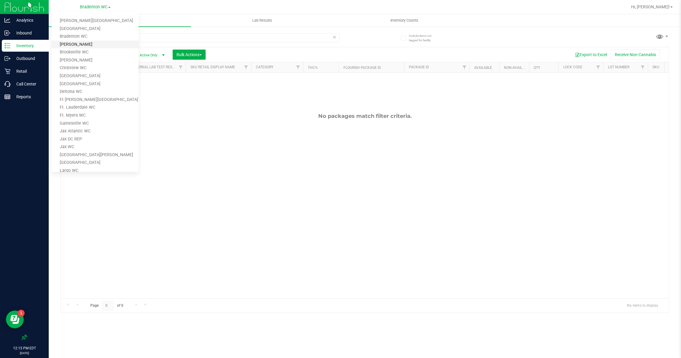
click at [71, 43] on link "[PERSON_NAME]" at bounding box center [95, 45] width 87 height 8
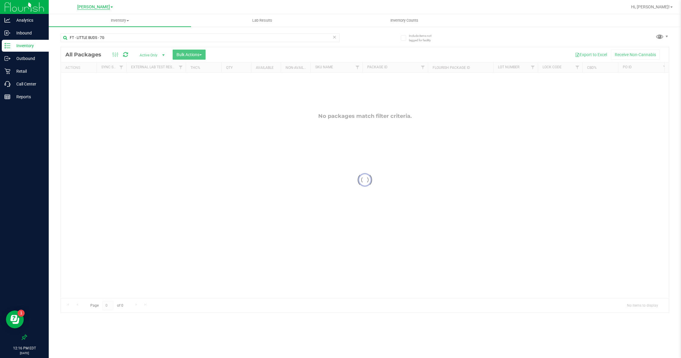
click at [104, 6] on span "[PERSON_NAME]" at bounding box center [93, 6] width 33 height 5
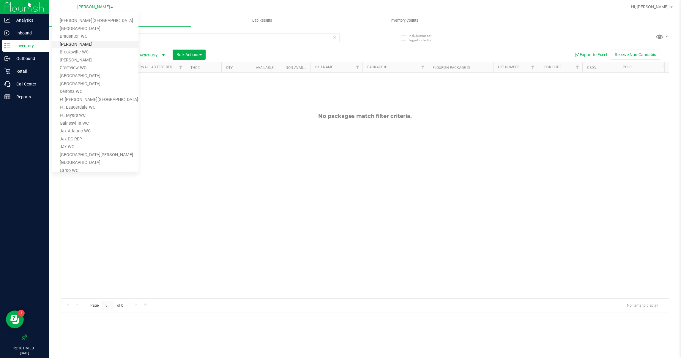
click at [70, 44] on link "[PERSON_NAME]" at bounding box center [95, 45] width 87 height 8
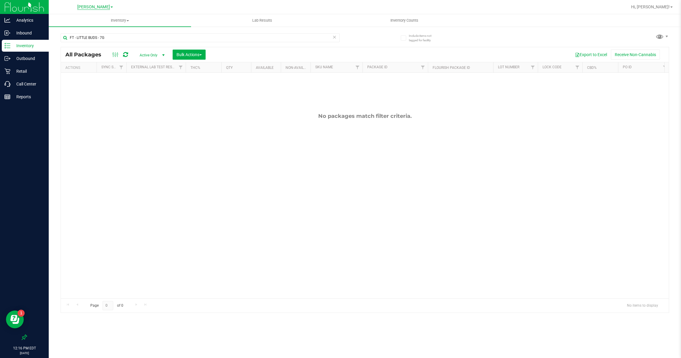
click at [101, 4] on span "[PERSON_NAME]" at bounding box center [93, 6] width 33 height 5
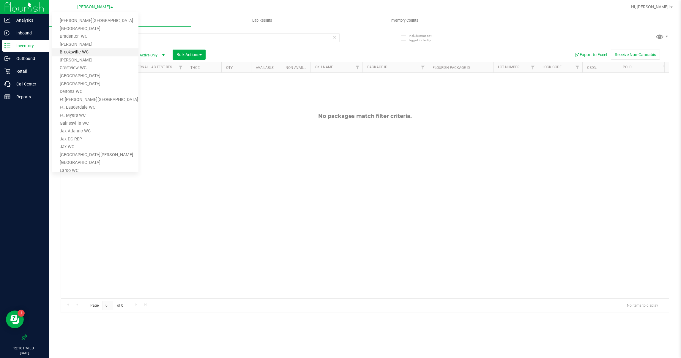
click at [72, 51] on link "Brooksville WC" at bounding box center [95, 52] width 87 height 8
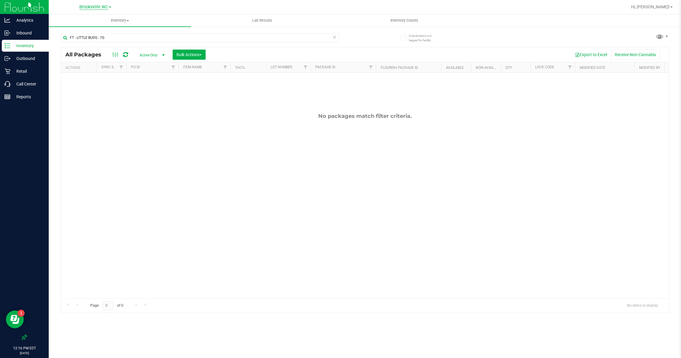
click at [93, 5] on span "Brooksville WC" at bounding box center [93, 6] width 29 height 5
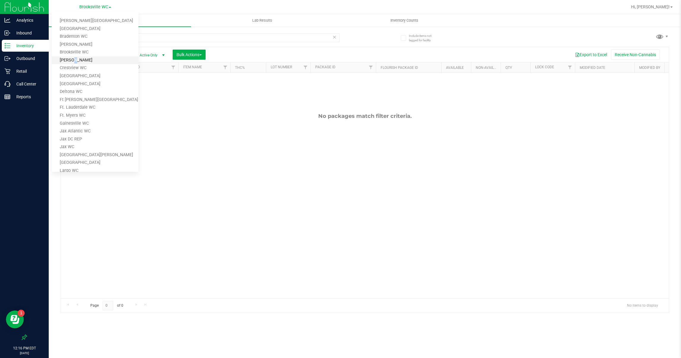
click at [72, 58] on link "[PERSON_NAME]" at bounding box center [95, 60] width 87 height 8
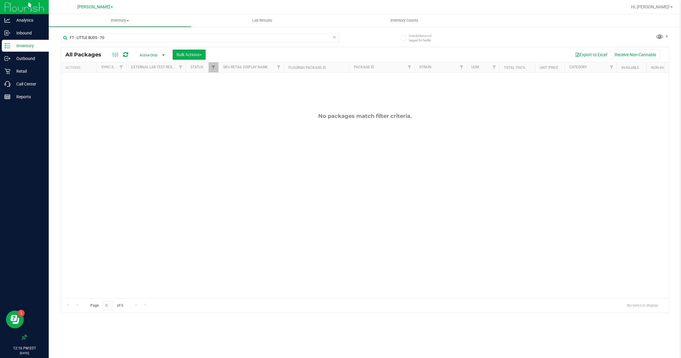
click at [96, 6] on span "[PERSON_NAME]" at bounding box center [93, 6] width 33 height 5
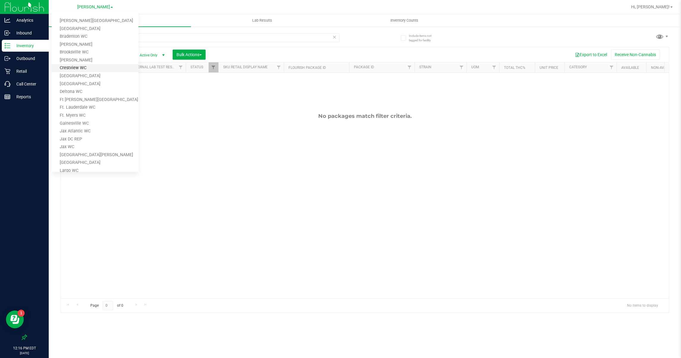
click at [71, 65] on link "Crestview WC" at bounding box center [95, 68] width 87 height 8
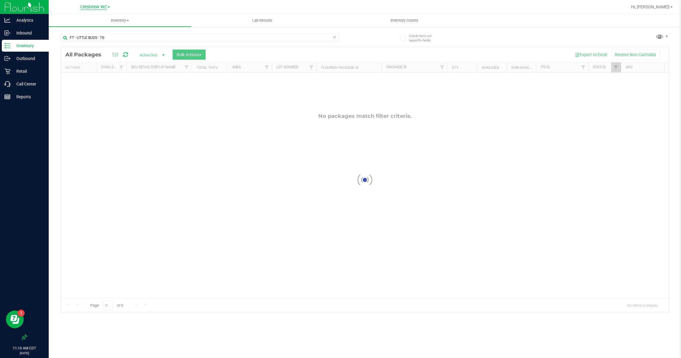
click at [98, 5] on span "Crestview WC" at bounding box center [93, 6] width 27 height 5
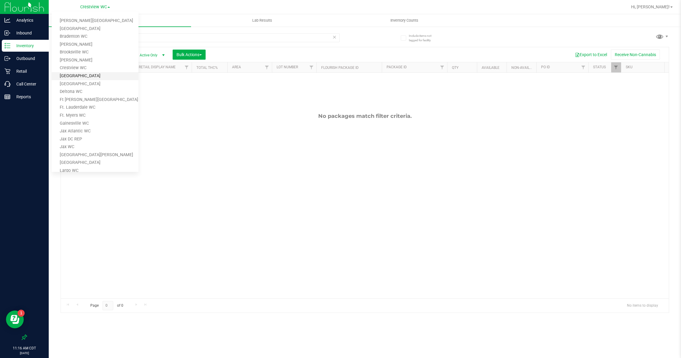
click at [71, 73] on link "[GEOGRAPHIC_DATA]" at bounding box center [95, 76] width 87 height 8
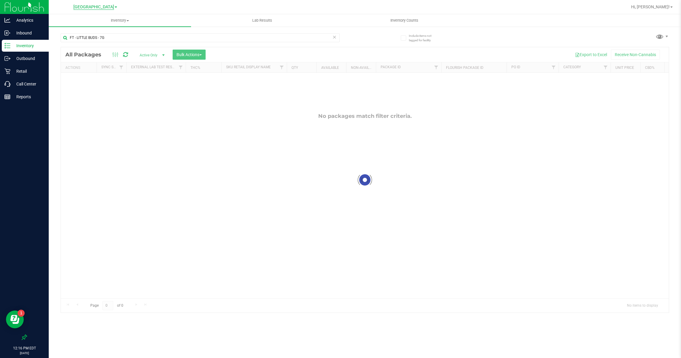
click at [100, 8] on span "[GEOGRAPHIC_DATA]" at bounding box center [93, 6] width 41 height 5
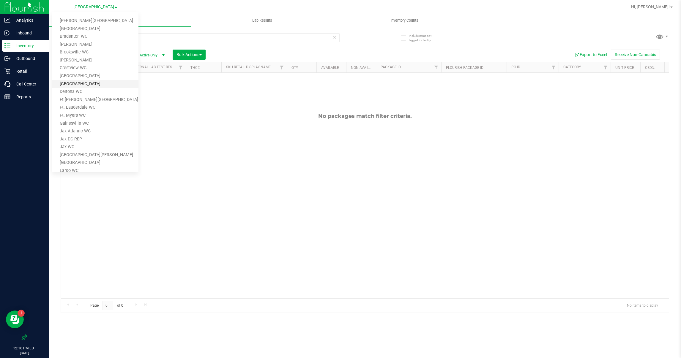
click at [75, 81] on link "[GEOGRAPHIC_DATA]" at bounding box center [95, 84] width 87 height 8
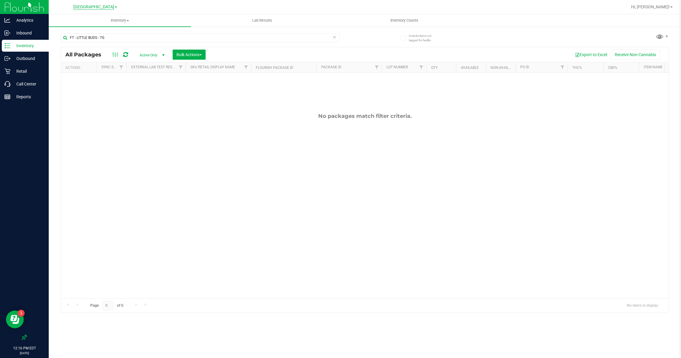
click at [102, 6] on span "[GEOGRAPHIC_DATA]" at bounding box center [93, 6] width 41 height 5
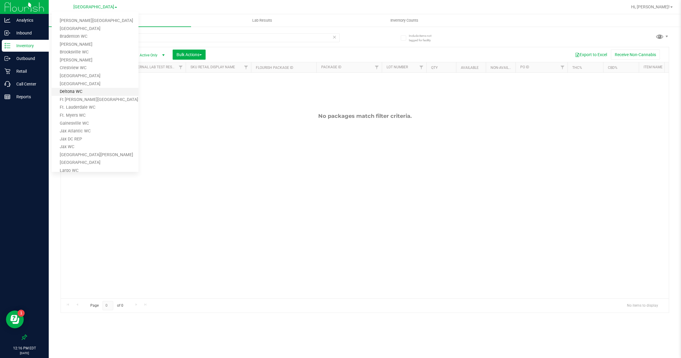
click at [69, 89] on link "Deltona WC" at bounding box center [95, 92] width 87 height 8
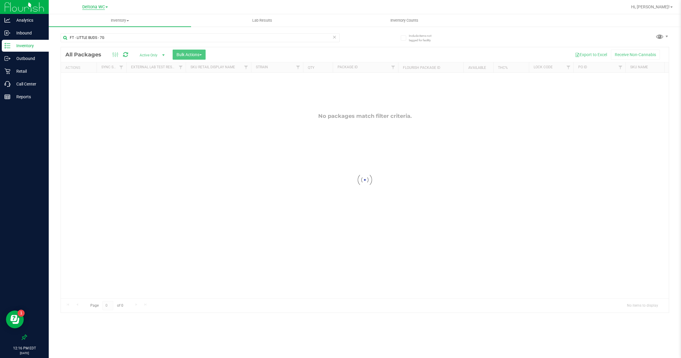
click at [95, 6] on span "Deltona WC" at bounding box center [93, 6] width 23 height 5
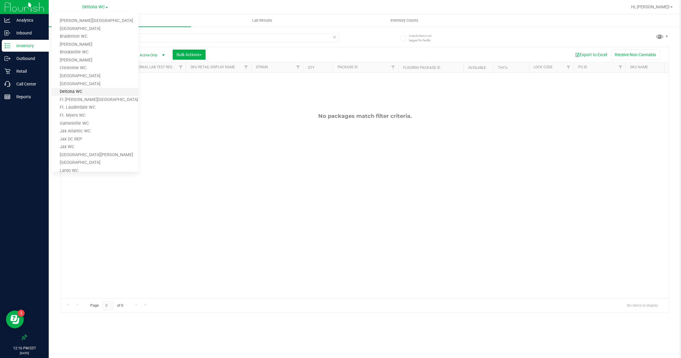
click at [70, 91] on link "Deltona WC" at bounding box center [95, 92] width 87 height 8
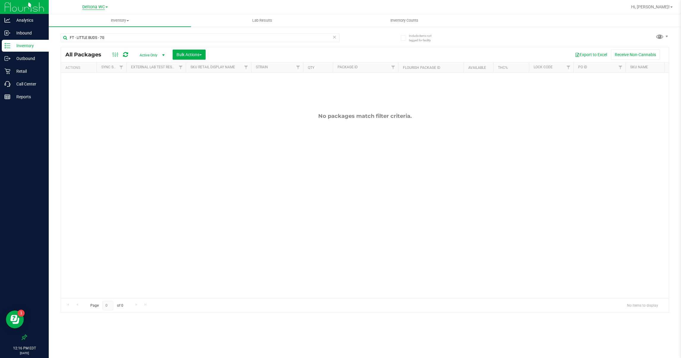
click at [97, 6] on span "Deltona WC" at bounding box center [93, 6] width 23 height 5
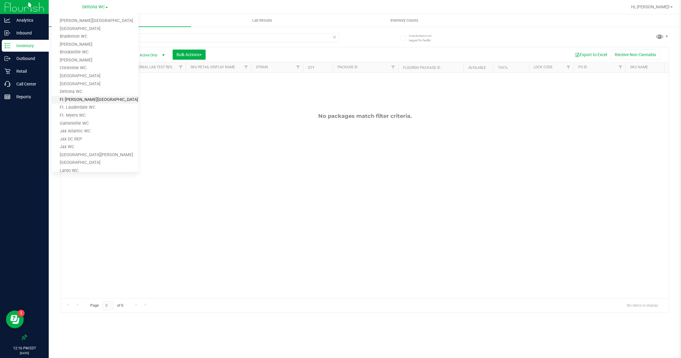
click at [71, 98] on link "Ft [PERSON_NAME][GEOGRAPHIC_DATA]" at bounding box center [95, 100] width 87 height 8
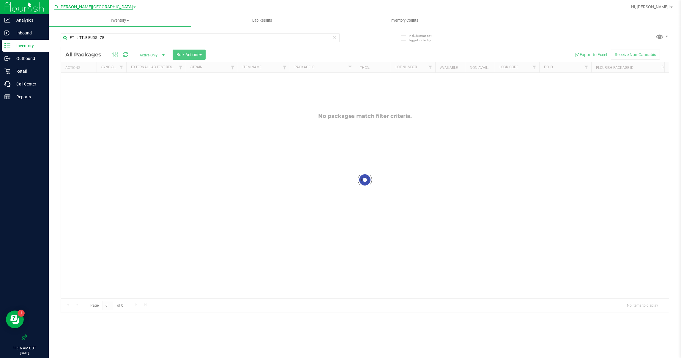
click at [100, 5] on span "Ft [PERSON_NAME][GEOGRAPHIC_DATA]" at bounding box center [93, 6] width 78 height 5
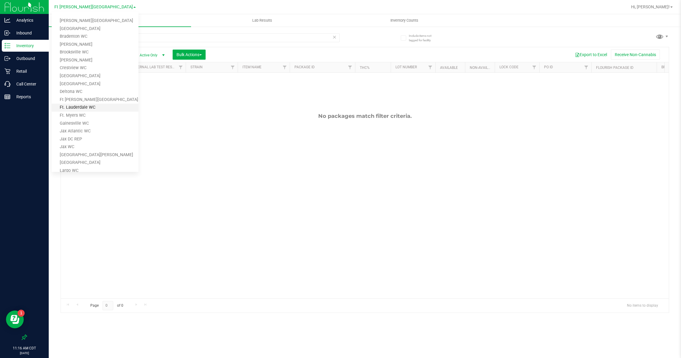
click at [72, 106] on link "Ft. Lauderdale WC" at bounding box center [95, 108] width 87 height 8
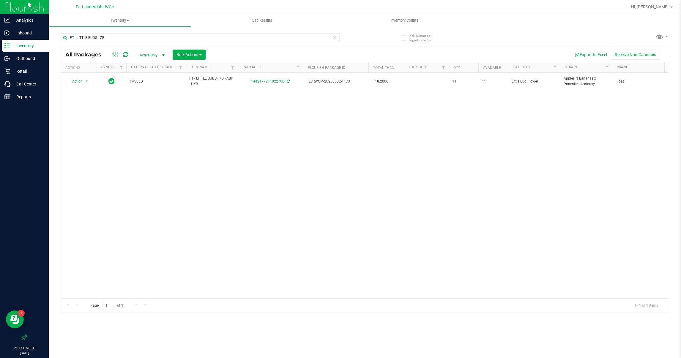
click at [113, 4] on link "Ft. Lauderdale WC" at bounding box center [95, 7] width 39 height 6
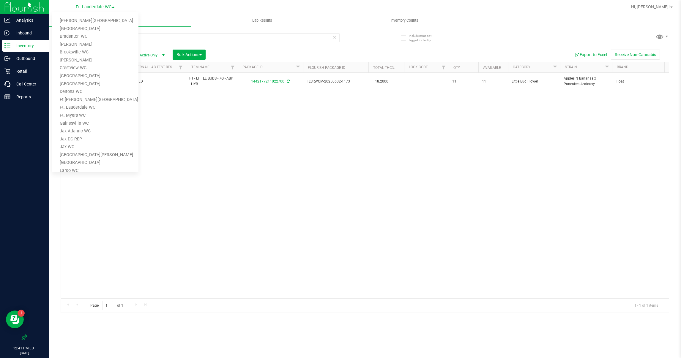
click at [268, 147] on div "Action Action Adjust qty Create package Edit attributes Global inventory Lock p…" at bounding box center [365, 186] width 608 height 226
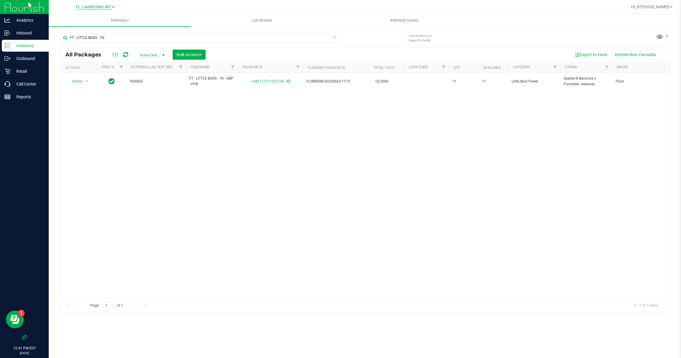
click at [83, 6] on span "Ft. Lauderdale WC" at bounding box center [94, 6] width 36 height 5
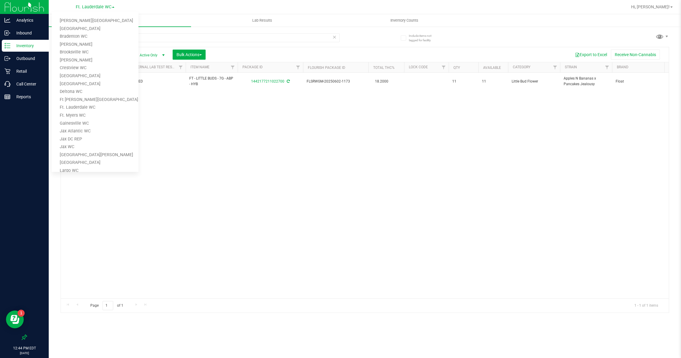
click at [237, 105] on div "Action Action Adjust qty Create package Edit attributes Global inventory Lock p…" at bounding box center [365, 186] width 608 height 226
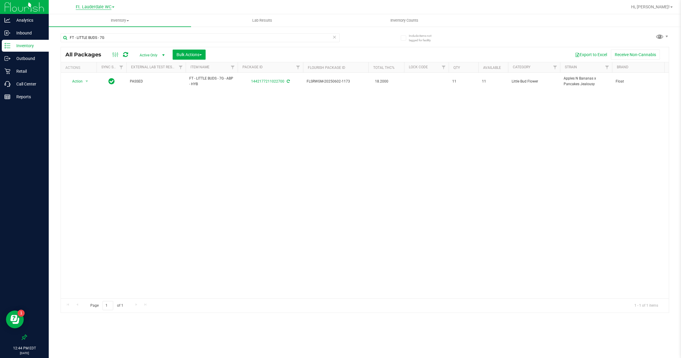
click at [106, 7] on span "Ft. Lauderdale WC" at bounding box center [94, 6] width 36 height 5
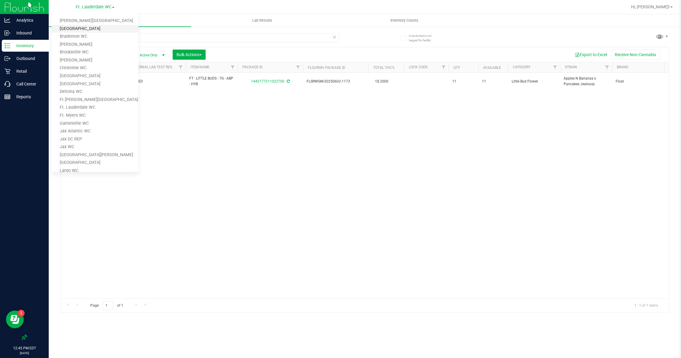
click at [78, 25] on link "[GEOGRAPHIC_DATA]" at bounding box center [95, 29] width 87 height 8
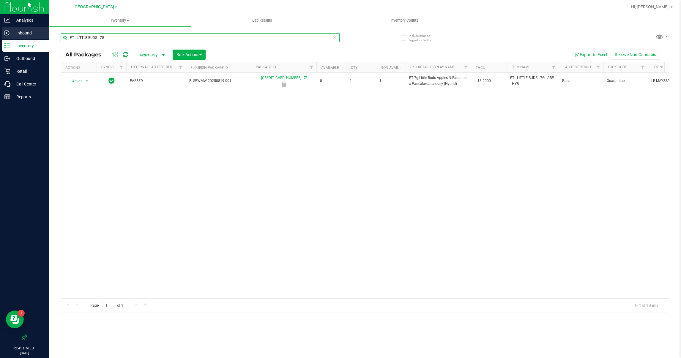
drag, startPoint x: 126, startPoint y: 35, endPoint x: 22, endPoint y: 32, distance: 104.6
click at [23, 32] on div "Analytics Inbound Inventory Outbound Retail Call Center Reports 12:45 PM EDT [D…" at bounding box center [340, 179] width 681 height 358
type input "chews"
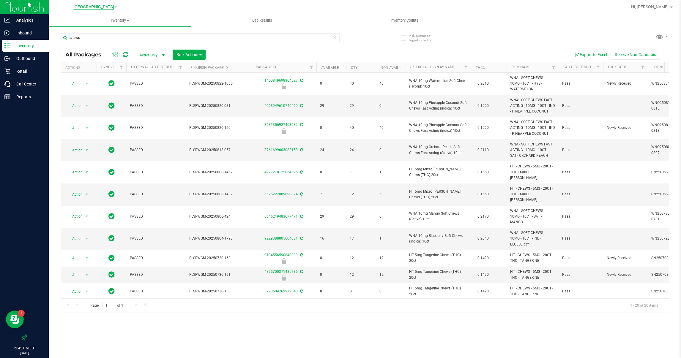
click at [107, 8] on span "[GEOGRAPHIC_DATA]" at bounding box center [93, 6] width 41 height 5
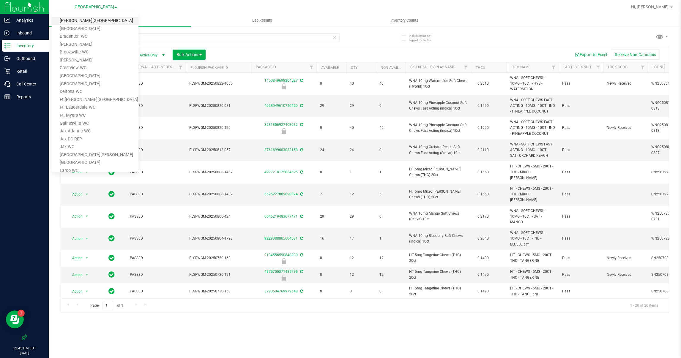
click at [87, 18] on link "[PERSON_NAME][GEOGRAPHIC_DATA]" at bounding box center [95, 21] width 87 height 8
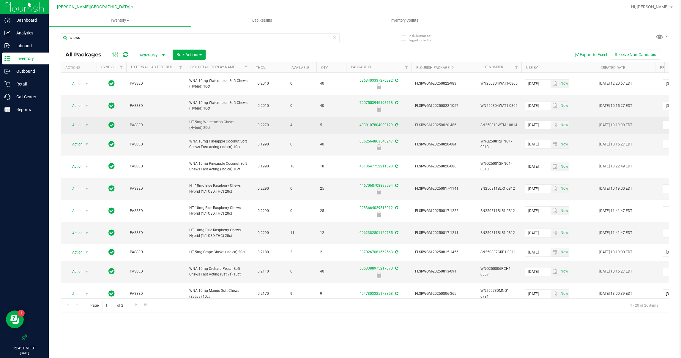
drag, startPoint x: 197, startPoint y: 127, endPoint x: 188, endPoint y: 125, distance: 8.9
click at [188, 125] on td "HT 5mg Watermelon Chews (Hybrid) 20ct" at bounding box center [218, 125] width 65 height 16
copy span "HT 5mg Watermelon Chews (Hybrid) 20ct"
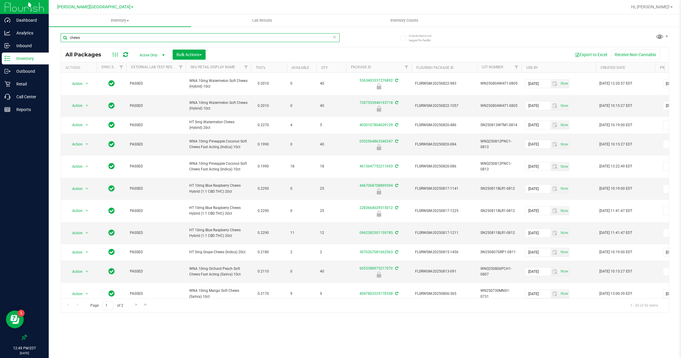
click at [170, 35] on input "chews" at bounding box center [200, 37] width 279 height 9
type input "theragel"
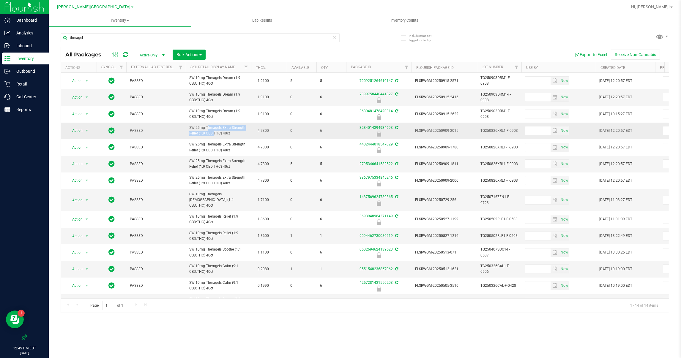
drag, startPoint x: 199, startPoint y: 133, endPoint x: 186, endPoint y: 129, distance: 13.5
click at [186, 129] on td "SW 25mg Theragels Extra Strength Relief (1:9 CBD:THC) 40ct" at bounding box center [218, 131] width 65 height 17
copy span "SW 25mg Theragels Extra Strength Relief"
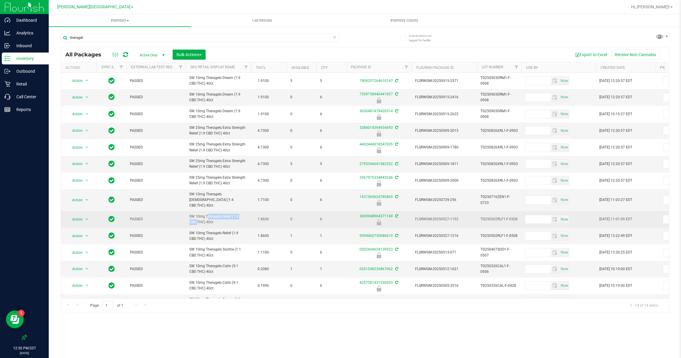
drag, startPoint x: 231, startPoint y: 213, endPoint x: 189, endPoint y: 213, distance: 41.6
click at [189, 214] on span "SW 10mg Theragels Relief (1:9 CBD:THC) 40ct" at bounding box center [218, 219] width 58 height 11
copy span "SW 10mg Theragels Relief"
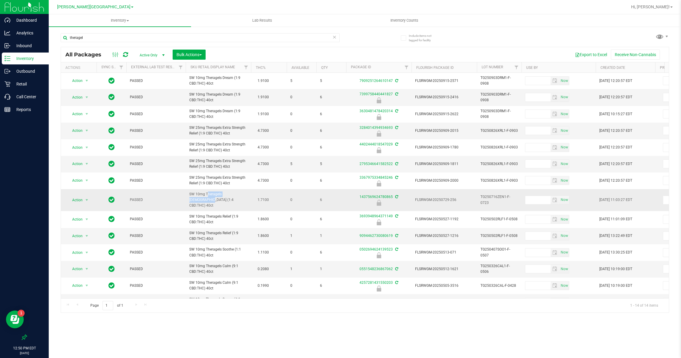
drag, startPoint x: 228, startPoint y: 195, endPoint x: 189, endPoint y: 195, distance: 39.2
click at [189, 195] on span "SW 10mg Theragels [DEMOGRAPHIC_DATA] (1:4 CBD:THC) 40ct" at bounding box center [218, 200] width 58 height 17
copy span "SW 10mg Theragels [DEMOGRAPHIC_DATA]"
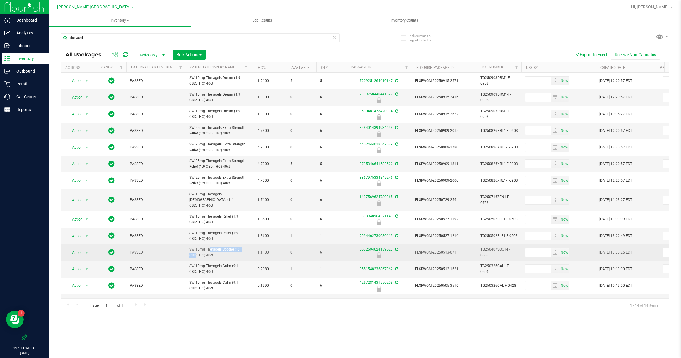
drag, startPoint x: 233, startPoint y: 244, endPoint x: 190, endPoint y: 245, distance: 43.1
click at [190, 247] on span "SW 10mg Theragels Soothe (1:1 CBD:THC) 40ct" at bounding box center [218, 252] width 58 height 11
drag, startPoint x: 190, startPoint y: 245, endPoint x: 215, endPoint y: 249, distance: 25.6
click at [215, 249] on span "SW 10mg Theragels Soothe (1:1 CBD:THC) 40ct" at bounding box center [218, 252] width 58 height 11
drag, startPoint x: 233, startPoint y: 246, endPoint x: 188, endPoint y: 246, distance: 45.4
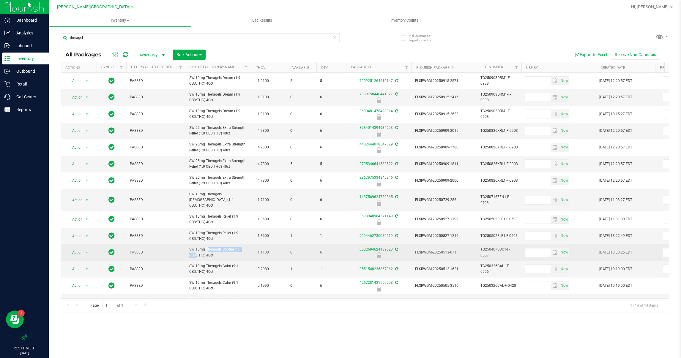
click at [188, 246] on td "SW 10mg Theragels Soothe (1:1 CBD:THC) 40ct" at bounding box center [218, 252] width 65 height 17
copy span "SW 10mg Theragels Soothe"
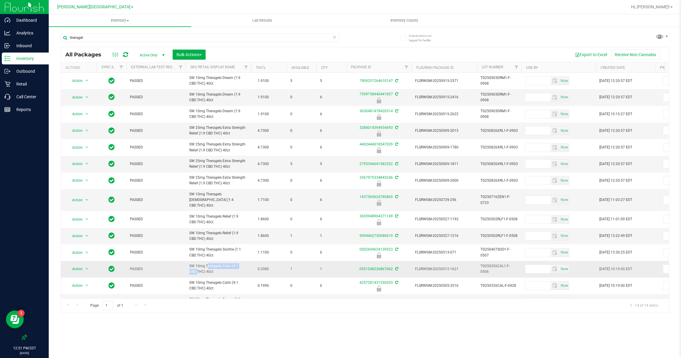
drag, startPoint x: 230, startPoint y: 262, endPoint x: 188, endPoint y: 260, distance: 42.2
click at [188, 261] on td "SW 10mg Theragels Calm (9:1 CBD:THC) 40ct" at bounding box center [218, 269] width 65 height 16
copy span "SW 10mg Theragels Calm"
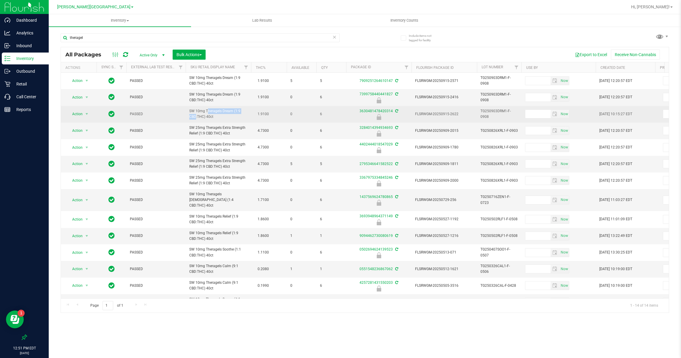
drag, startPoint x: 233, startPoint y: 112, endPoint x: 187, endPoint y: 111, distance: 45.1
click at [187, 111] on td "SW 10mg Theragels Dream (1:9 CBD:THC) 40ct" at bounding box center [218, 114] width 65 height 17
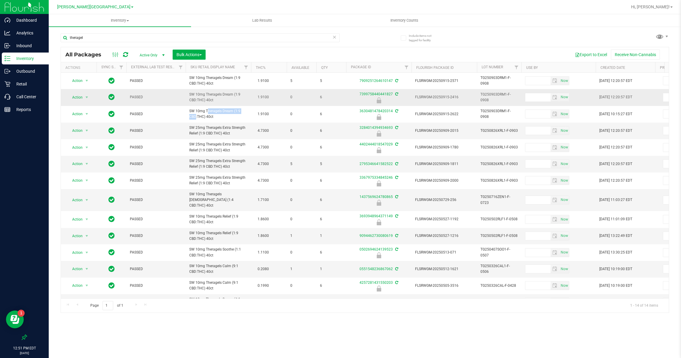
copy span "SW 10mg Theragels Dream"
click at [256, 319] on div "Inventory All packages All inventory Waste log Create inventory Lab Results Inv…" at bounding box center [365, 186] width 632 height 344
drag, startPoint x: 56, startPoint y: 38, endPoint x: 48, endPoint y: 37, distance: 8.5
click at [49, 38] on div "Include items not tagged for facility theragel All Packages Active Only Active …" at bounding box center [365, 116] width 632 height 181
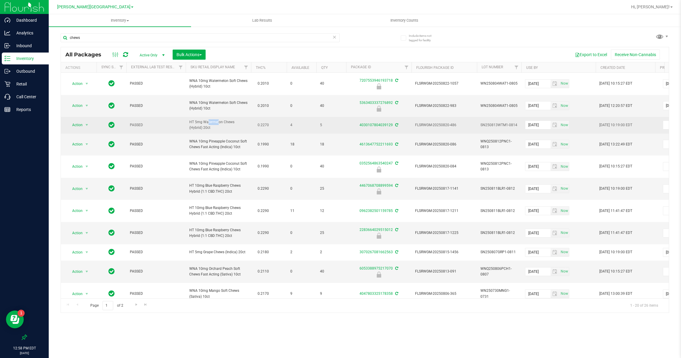
drag, startPoint x: 202, startPoint y: 123, endPoint x: 189, endPoint y: 123, distance: 12.5
click at [189, 123] on span "HT 5mg Watermelon Chews (Hybrid) 20ct" at bounding box center [218, 124] width 58 height 11
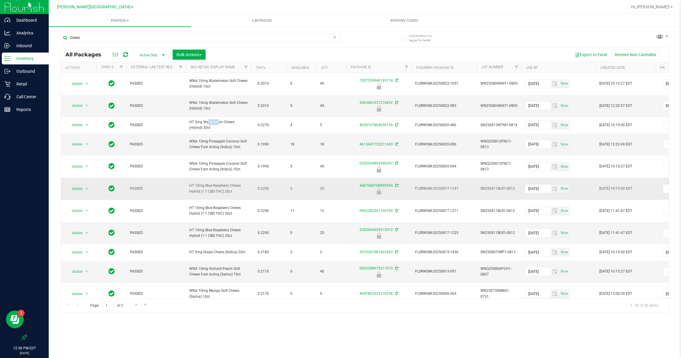
drag, startPoint x: 189, startPoint y: 123, endPoint x: 200, endPoint y: 184, distance: 61.5
click at [199, 184] on span "HT 10mg Blue Raspberry Chews Hybrid (1:1 CBD:THC) 20ct" at bounding box center [218, 188] width 58 height 11
drag, startPoint x: 200, startPoint y: 184, endPoint x: 193, endPoint y: 185, distance: 6.6
click at [193, 185] on span "HT 10mg Blue Raspberry Chews Hybrid (1:1 CBD:THC) 20ct" at bounding box center [218, 188] width 58 height 11
click at [108, 40] on input "chews" at bounding box center [200, 37] width 279 height 9
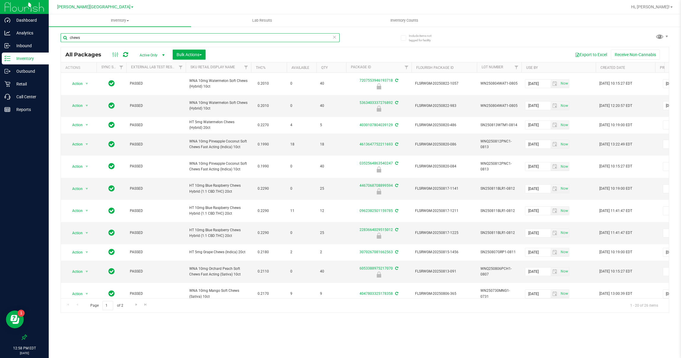
click at [108, 40] on input "chews" at bounding box center [200, 37] width 279 height 9
type input "HT chews"
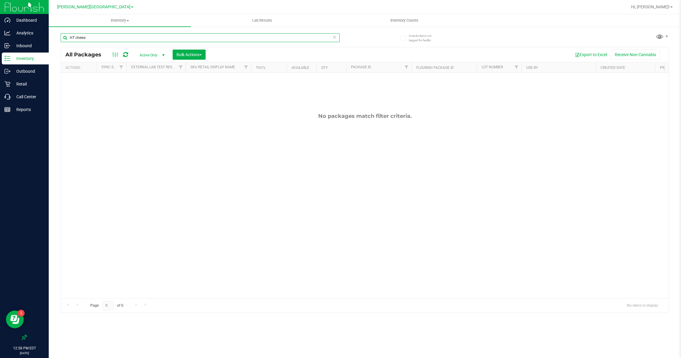
drag, startPoint x: 91, startPoint y: 39, endPoint x: 61, endPoint y: 39, distance: 29.7
click at [61, 39] on input "HT chews" at bounding box center [200, 37] width 279 height 9
type input "ht"
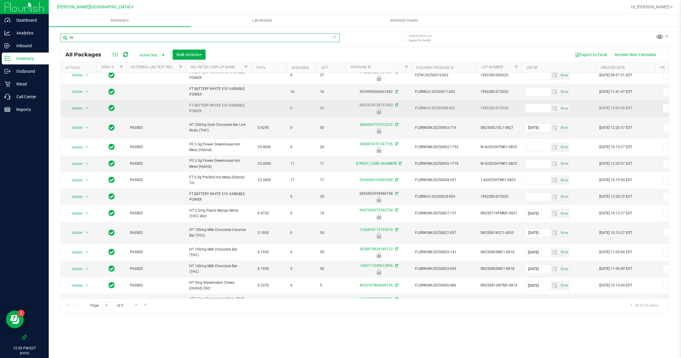
scroll to position [89, 0]
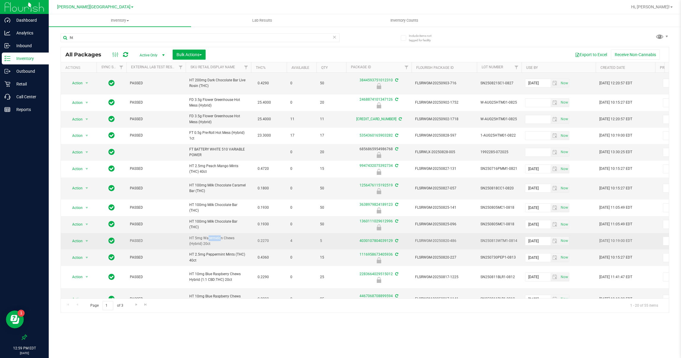
drag, startPoint x: 202, startPoint y: 237, endPoint x: 188, endPoint y: 238, distance: 14.4
click at [188, 238] on td "HT 5mg Watermelon Chews (Hybrid) 20ct" at bounding box center [218, 241] width 65 height 16
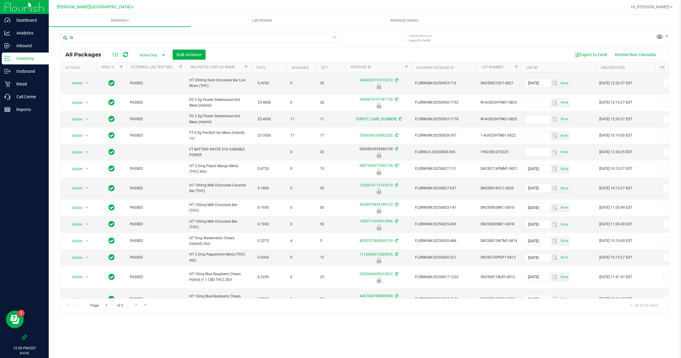
click at [334, 38] on icon at bounding box center [334, 36] width 4 height 7
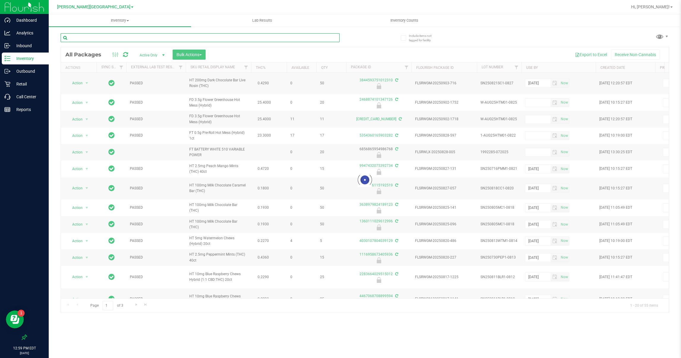
click at [301, 39] on input "text" at bounding box center [200, 37] width 279 height 9
paste input "HT 5mg"
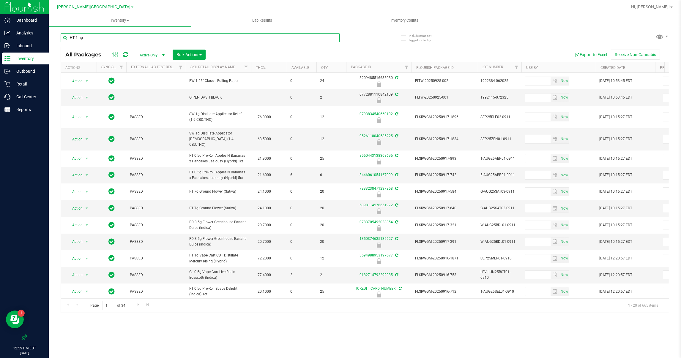
type input "HT 5mg"
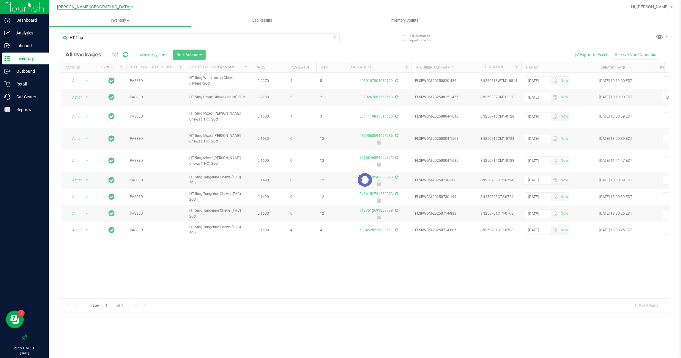
click at [108, 7] on span "[PERSON_NAME][GEOGRAPHIC_DATA]" at bounding box center [93, 6] width 73 height 5
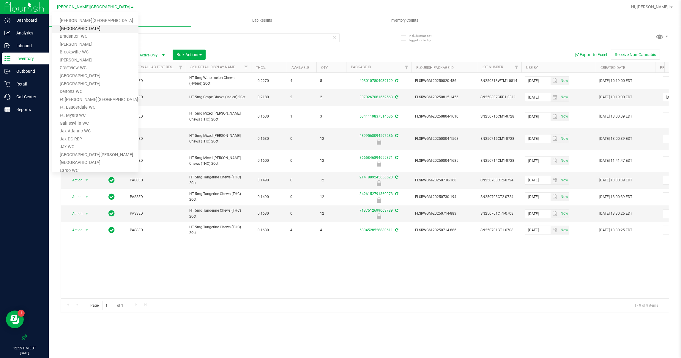
click at [85, 26] on link "[GEOGRAPHIC_DATA]" at bounding box center [95, 29] width 87 height 8
